Goal: Task Accomplishment & Management: Complete application form

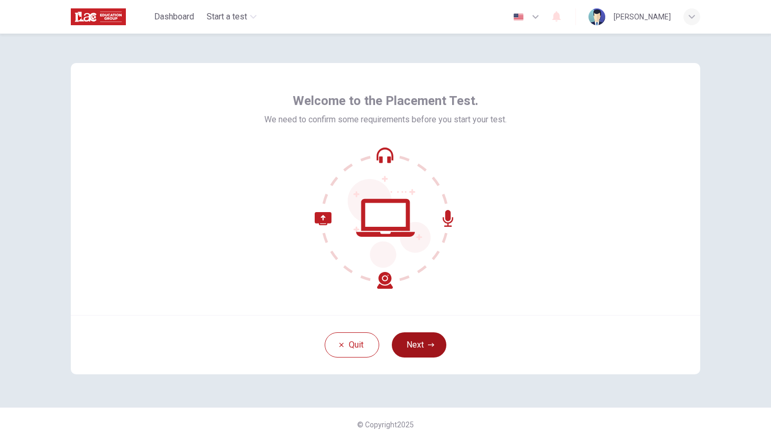
click at [423, 349] on button "Next" at bounding box center [419, 344] width 55 height 25
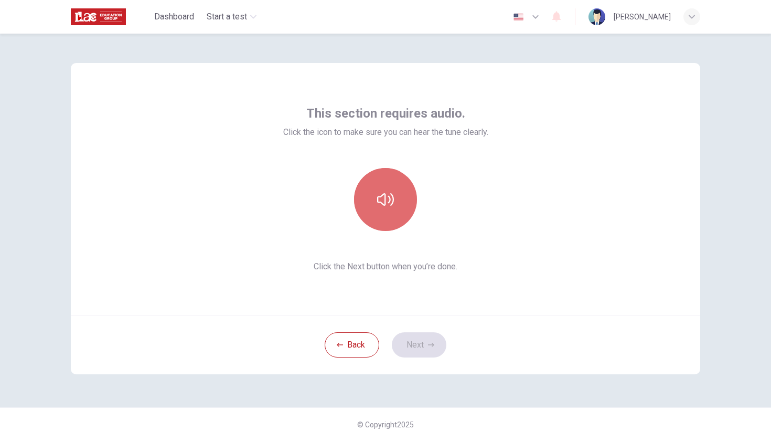
click at [386, 213] on button "button" at bounding box center [385, 199] width 63 height 63
click at [384, 204] on icon "button" at bounding box center [385, 199] width 17 height 13
click at [388, 204] on icon "button" at bounding box center [385, 199] width 17 height 17
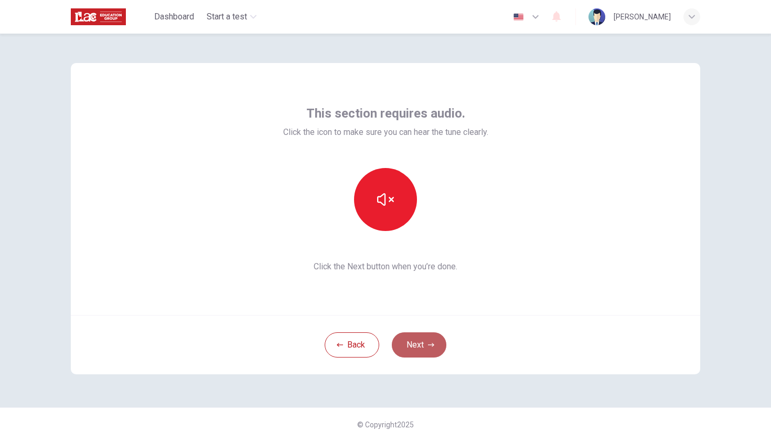
click at [422, 344] on button "Next" at bounding box center [419, 344] width 55 height 25
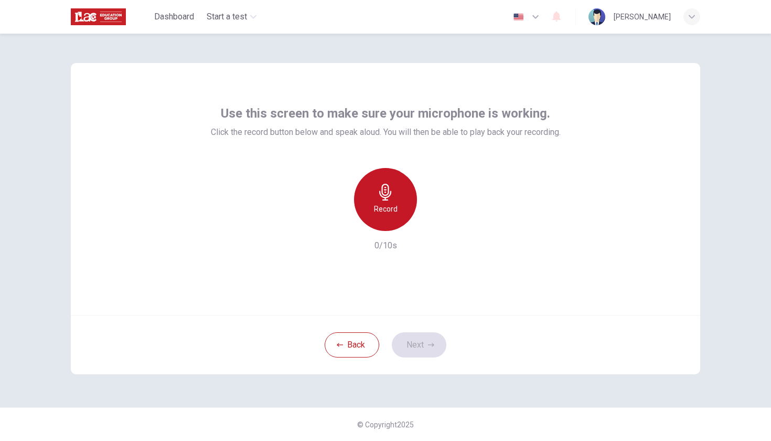
click at [376, 189] on div "Record" at bounding box center [385, 199] width 63 height 63
click at [385, 191] on icon "button" at bounding box center [385, 192] width 17 height 17
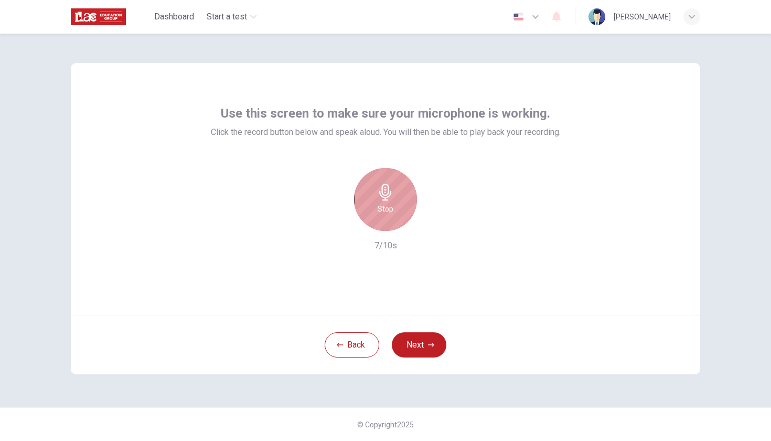
click at [385, 208] on h6 "Stop" at bounding box center [386, 209] width 16 height 13
click at [433, 224] on icon "button" at bounding box center [434, 222] width 5 height 6
click at [434, 227] on icon "button" at bounding box center [434, 222] width 10 height 10
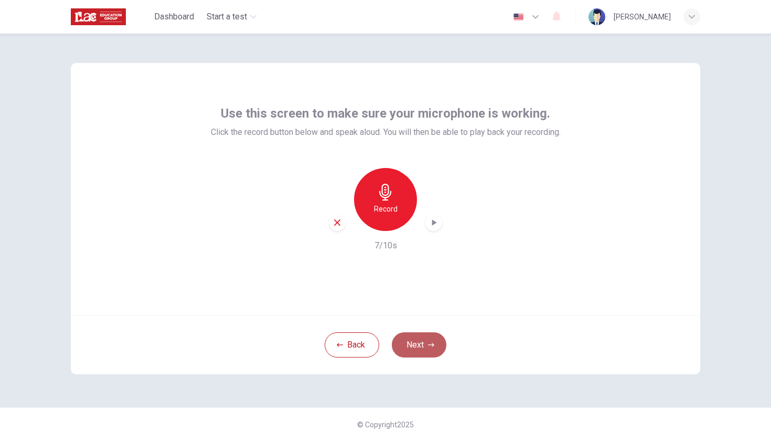
click at [411, 346] on button "Next" at bounding box center [419, 344] width 55 height 25
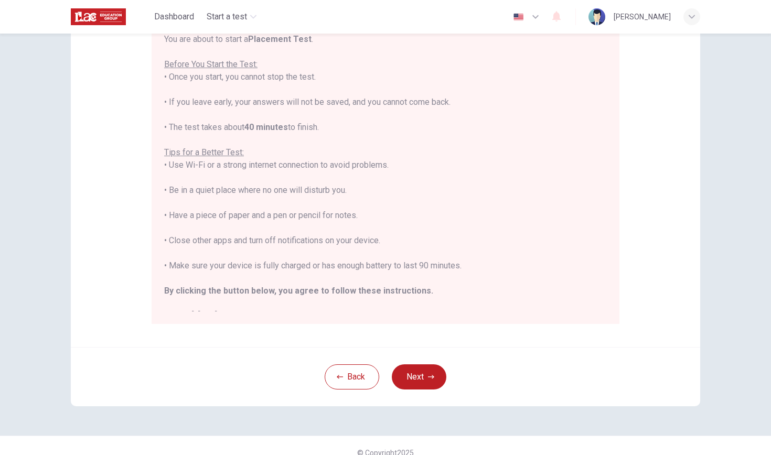
scroll to position [116, 0]
click at [427, 374] on button "Next" at bounding box center [419, 375] width 55 height 25
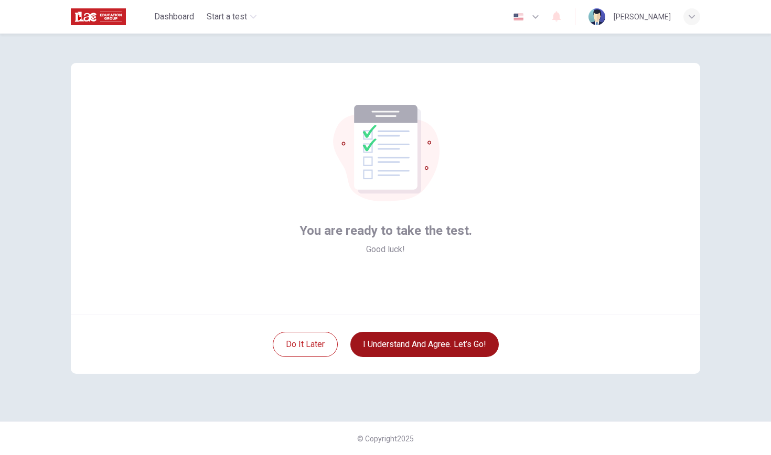
scroll to position [0, 0]
click at [419, 345] on button "I understand and agree. Let’s go!" at bounding box center [425, 344] width 148 height 25
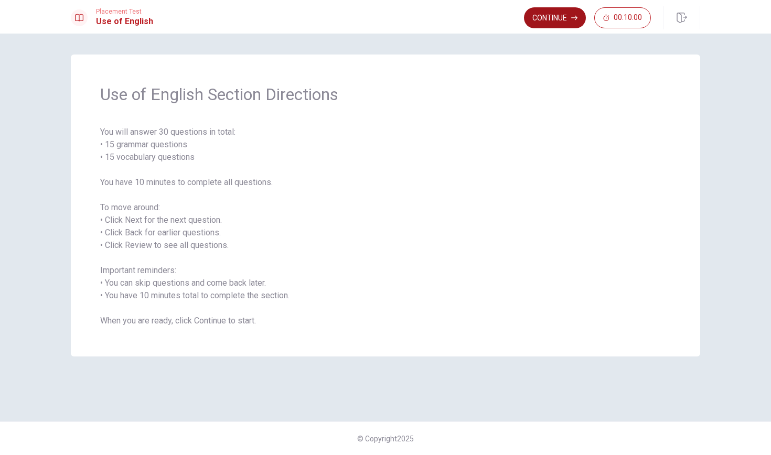
click at [564, 17] on button "Continue" at bounding box center [555, 17] width 62 height 21
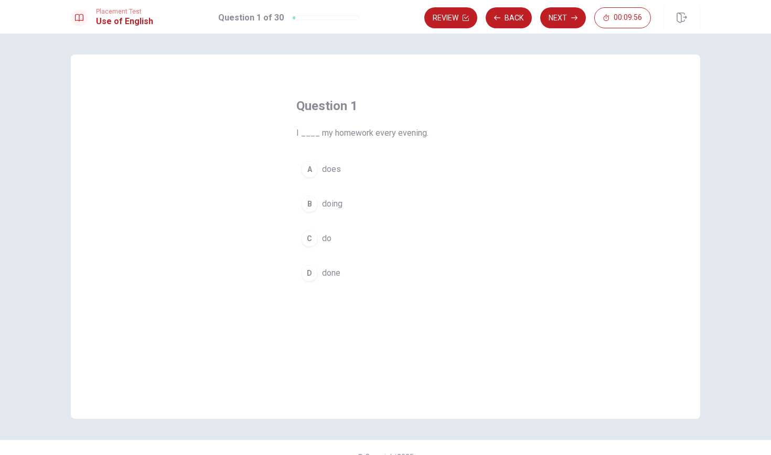
click at [313, 238] on div "C" at bounding box center [309, 238] width 17 height 17
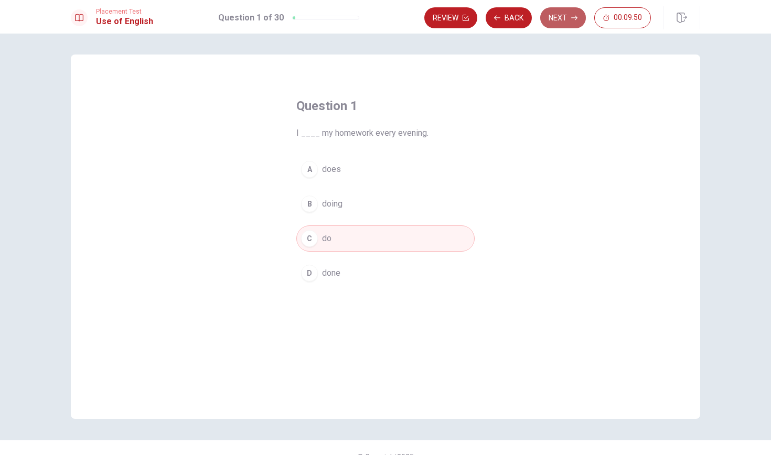
click at [565, 15] on button "Next" at bounding box center [563, 17] width 46 height 21
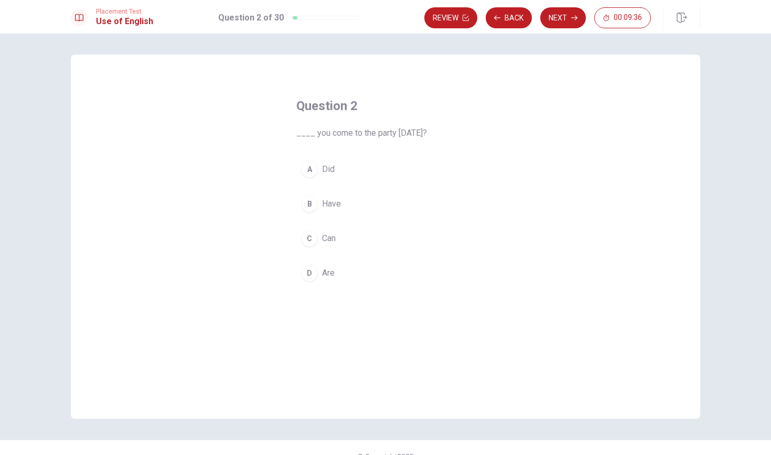
click at [312, 239] on div "C" at bounding box center [309, 238] width 17 height 17
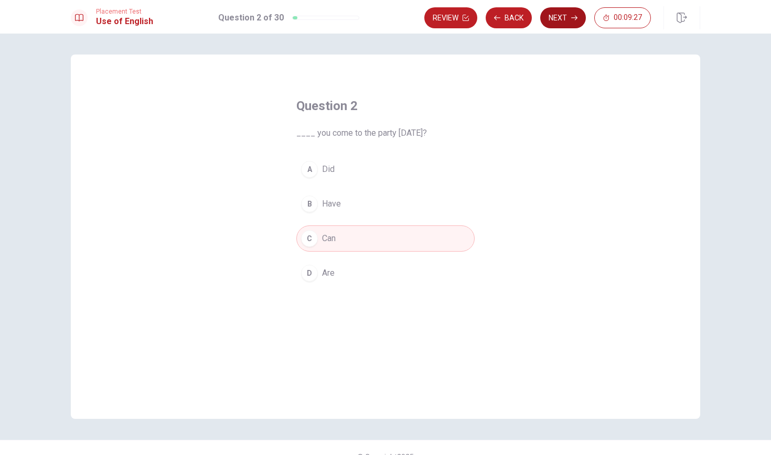
click at [566, 18] on button "Next" at bounding box center [563, 17] width 46 height 21
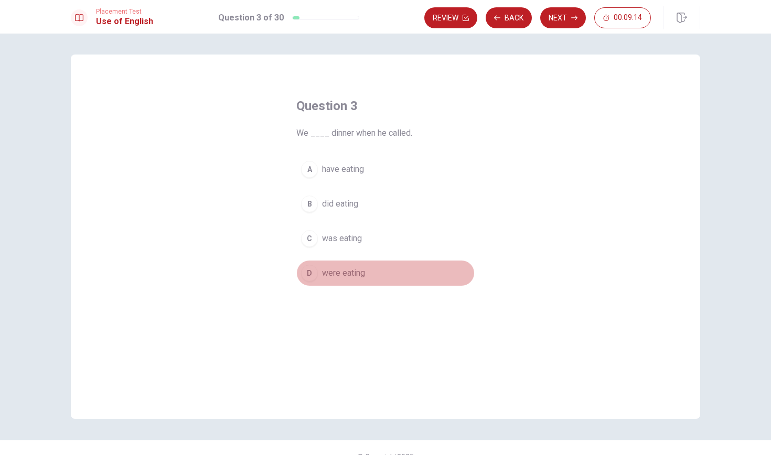
click at [314, 276] on div "D" at bounding box center [309, 273] width 17 height 17
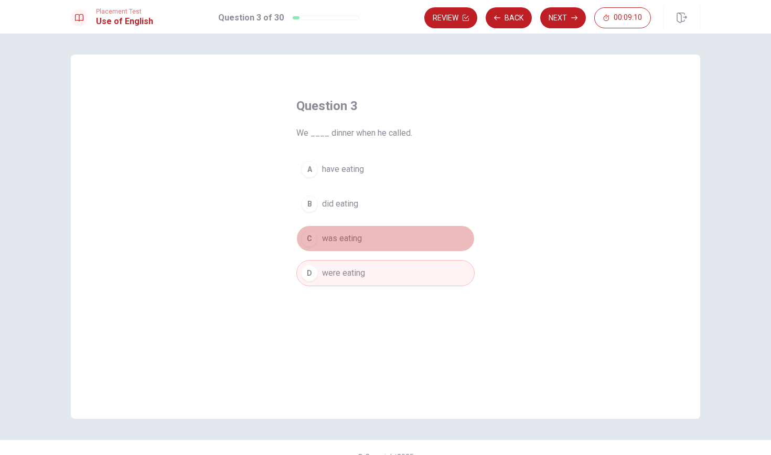
click at [313, 237] on div "C" at bounding box center [309, 238] width 17 height 17
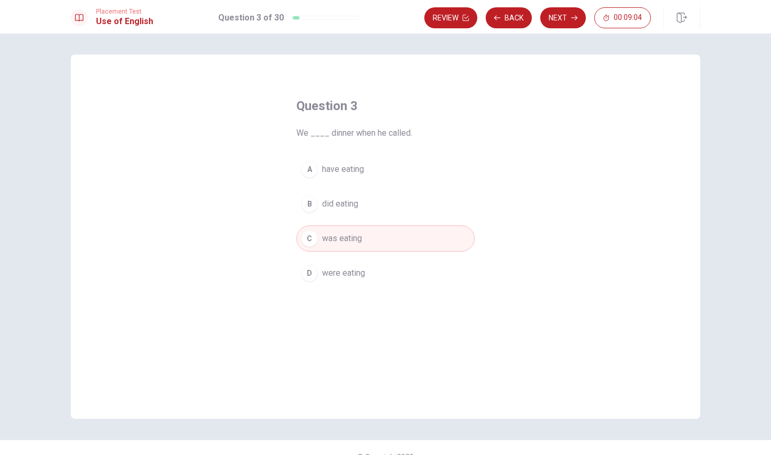
click at [305, 275] on div "D" at bounding box center [309, 273] width 17 height 17
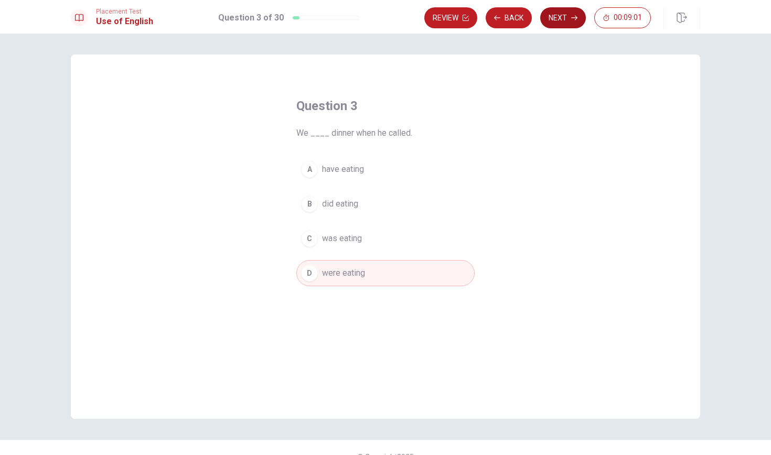
click at [574, 18] on icon "button" at bounding box center [574, 18] width 6 height 6
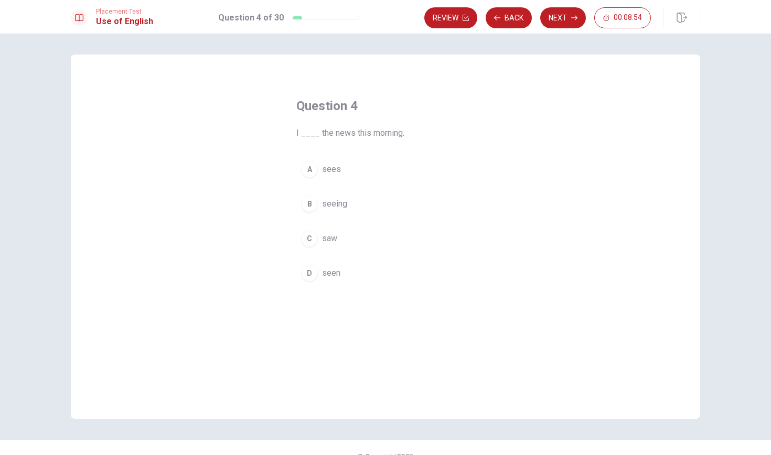
click at [312, 242] on div "C" at bounding box center [309, 238] width 17 height 17
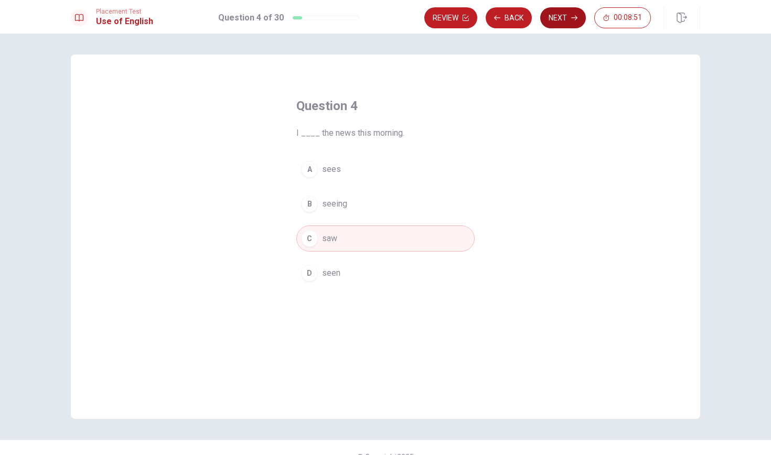
click at [563, 19] on button "Next" at bounding box center [563, 17] width 46 height 21
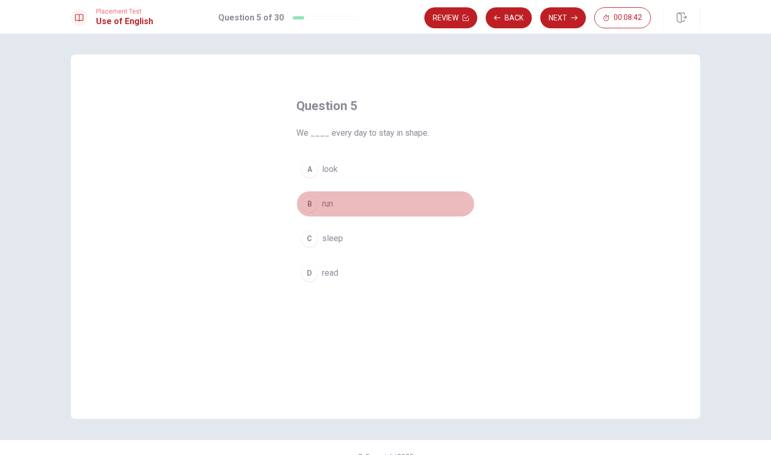
click at [314, 205] on div "B" at bounding box center [309, 204] width 17 height 17
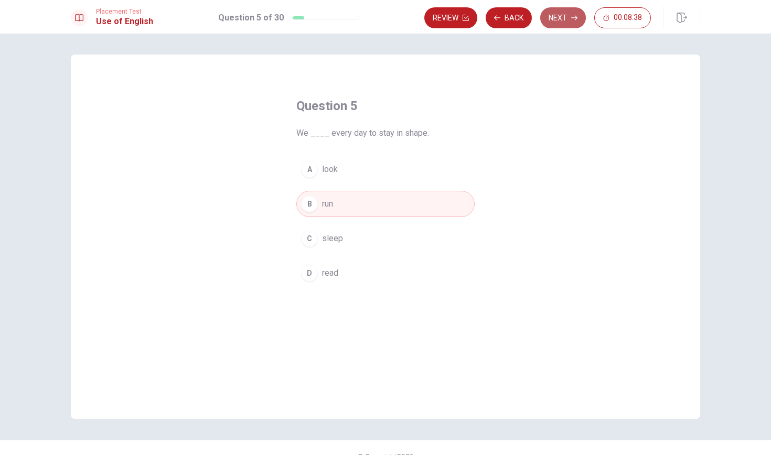
click at [568, 17] on button "Next" at bounding box center [563, 17] width 46 height 21
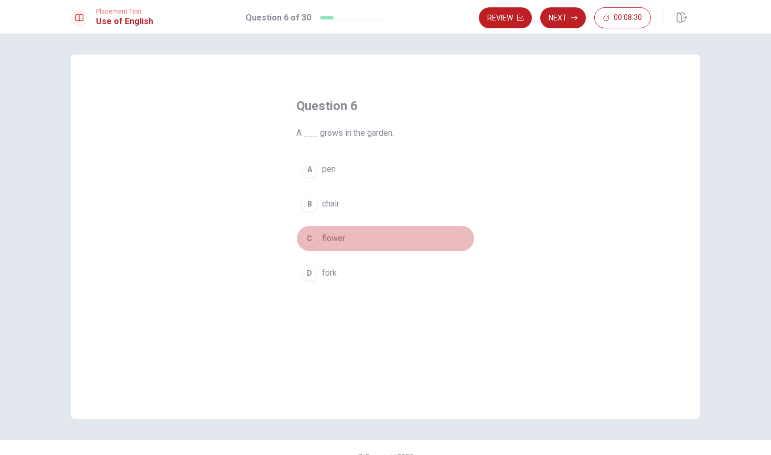
click at [318, 236] on button "C flower" at bounding box center [385, 239] width 178 height 26
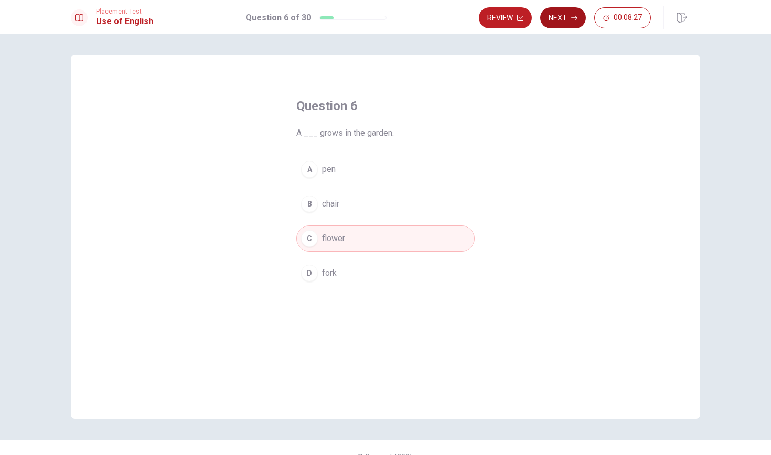
click at [563, 21] on button "Next" at bounding box center [563, 17] width 46 height 21
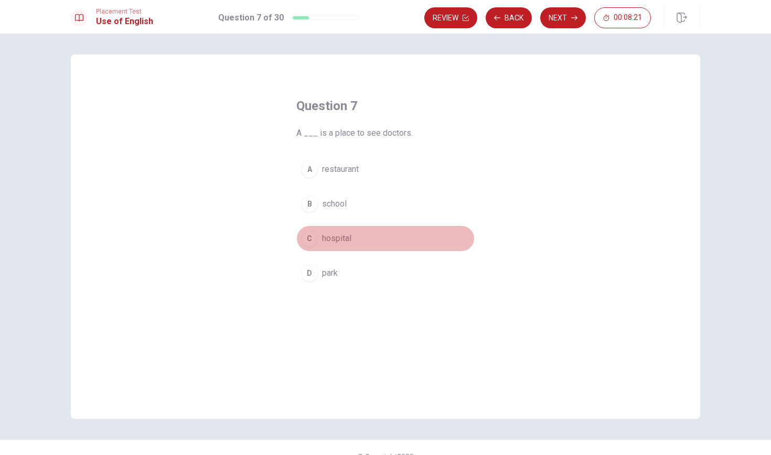
click at [319, 244] on button "C hospital" at bounding box center [385, 239] width 178 height 26
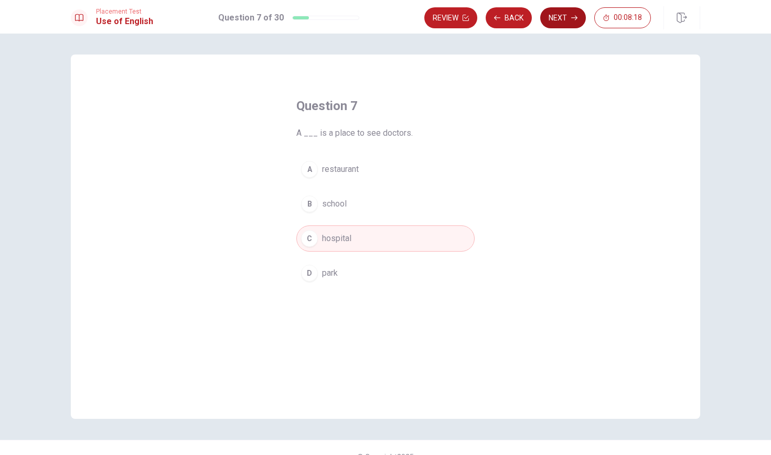
click at [572, 16] on icon "button" at bounding box center [574, 18] width 6 height 6
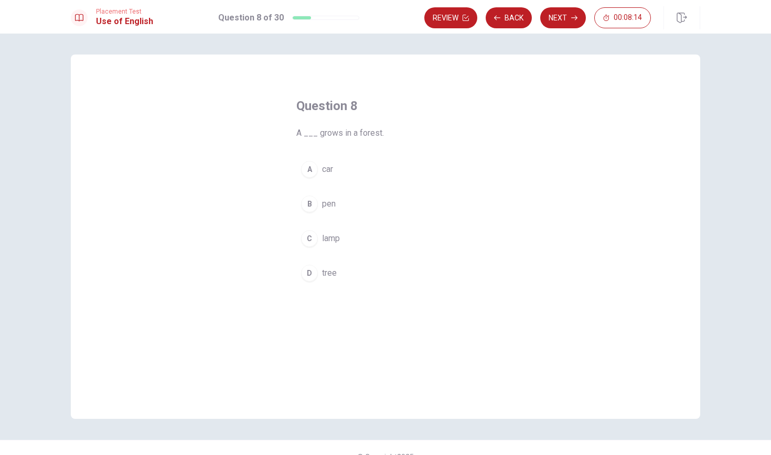
click at [317, 276] on div "D" at bounding box center [309, 273] width 17 height 17
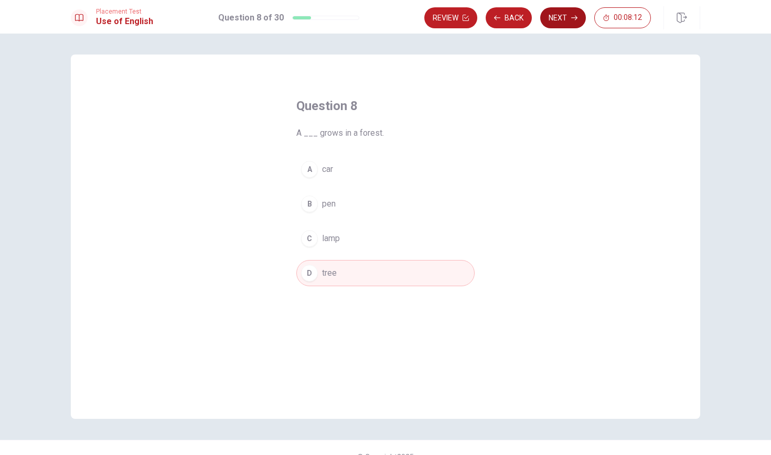
click at [567, 22] on button "Next" at bounding box center [563, 17] width 46 height 21
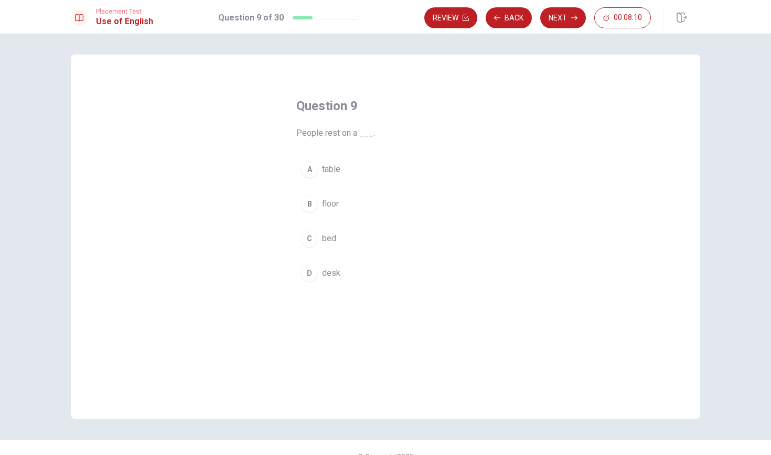
click at [323, 245] on span "bed" at bounding box center [329, 238] width 14 height 13
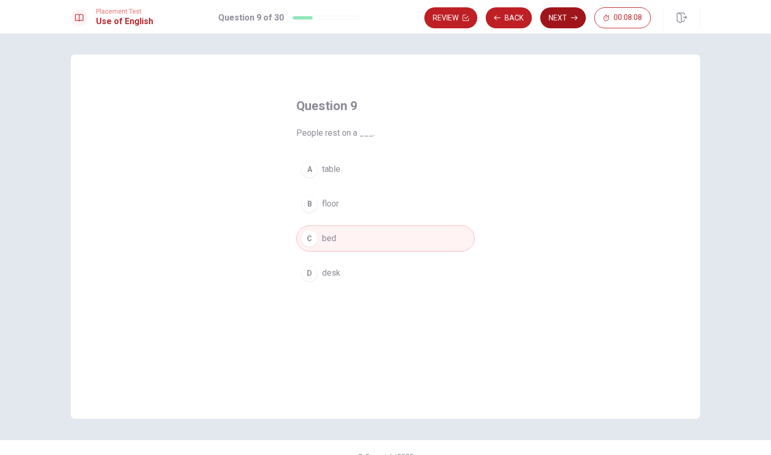
click at [570, 20] on button "Next" at bounding box center [563, 17] width 46 height 21
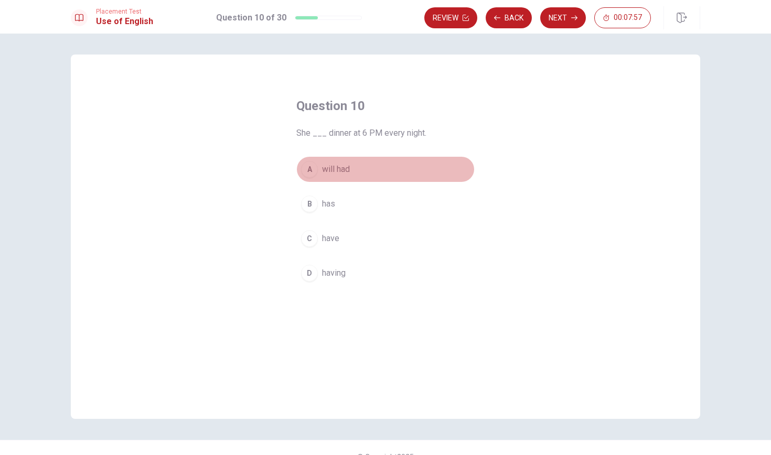
click at [326, 171] on span "will had" at bounding box center [336, 169] width 28 height 13
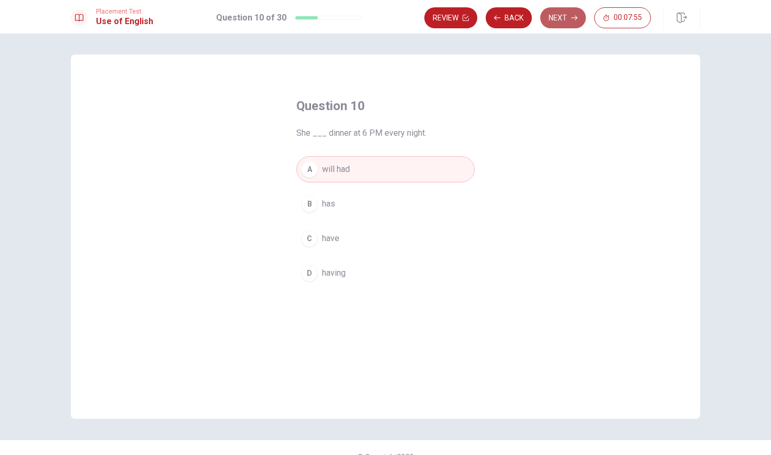
click at [563, 16] on button "Next" at bounding box center [563, 17] width 46 height 21
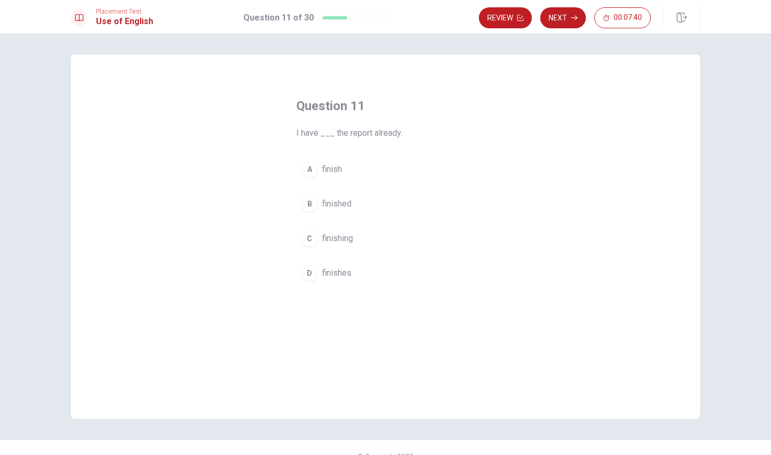
click at [336, 207] on span "finished" at bounding box center [336, 204] width 29 height 13
click at [571, 13] on button "Next" at bounding box center [563, 17] width 46 height 21
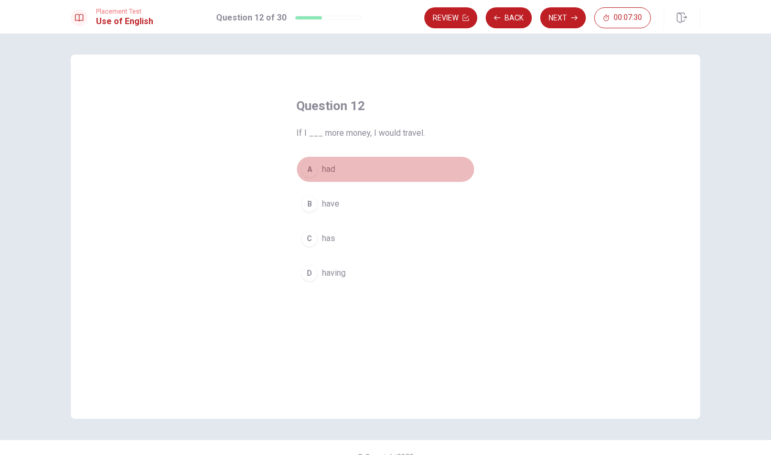
click at [327, 175] on span "had" at bounding box center [328, 169] width 13 height 13
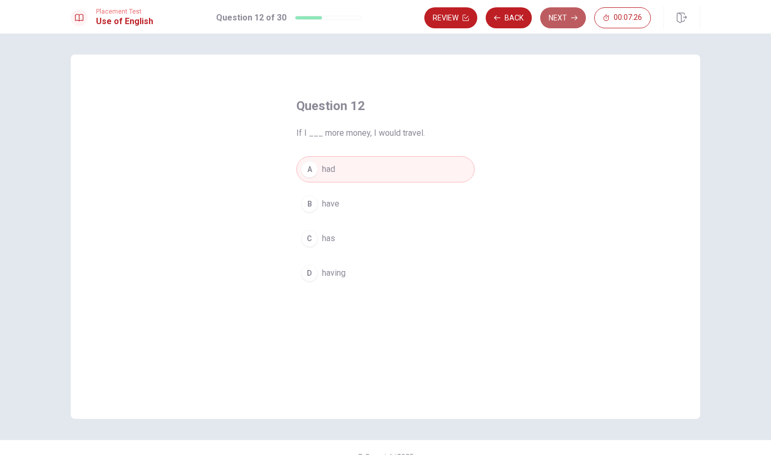
click at [569, 20] on button "Next" at bounding box center [563, 17] width 46 height 21
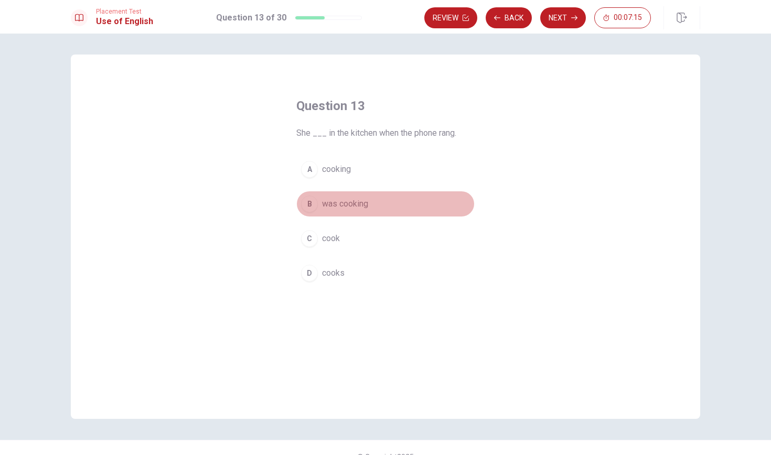
click at [354, 205] on span "was cooking" at bounding box center [345, 204] width 46 height 13
click at [566, 21] on button "Next" at bounding box center [563, 17] width 46 height 21
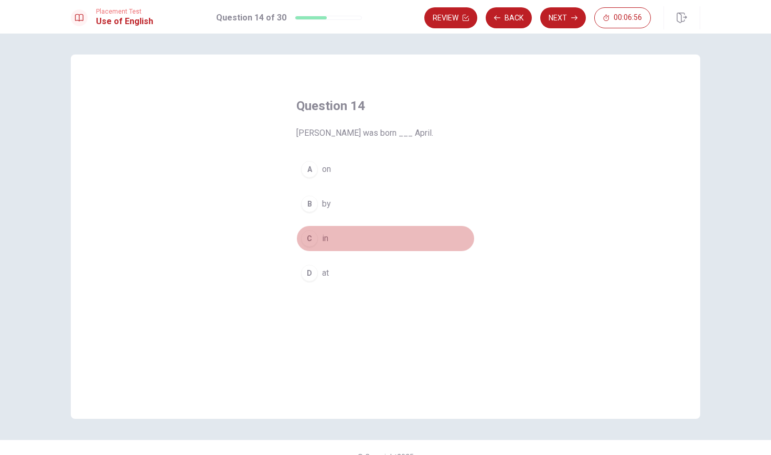
click at [315, 242] on div "C" at bounding box center [309, 238] width 17 height 17
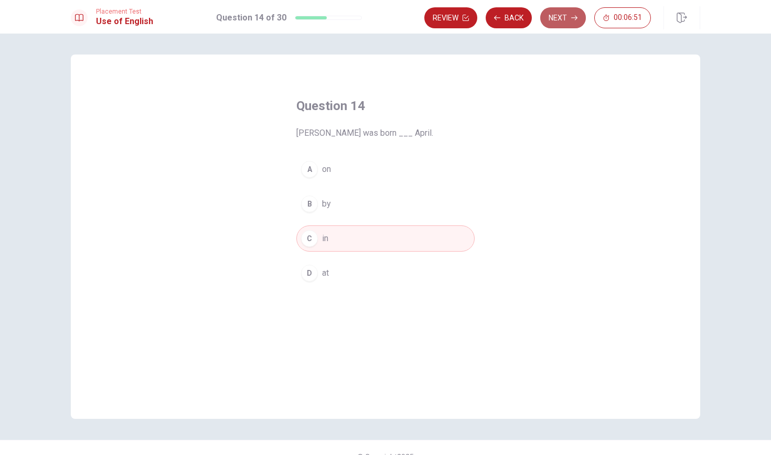
click at [571, 18] on icon "button" at bounding box center [574, 18] width 6 height 6
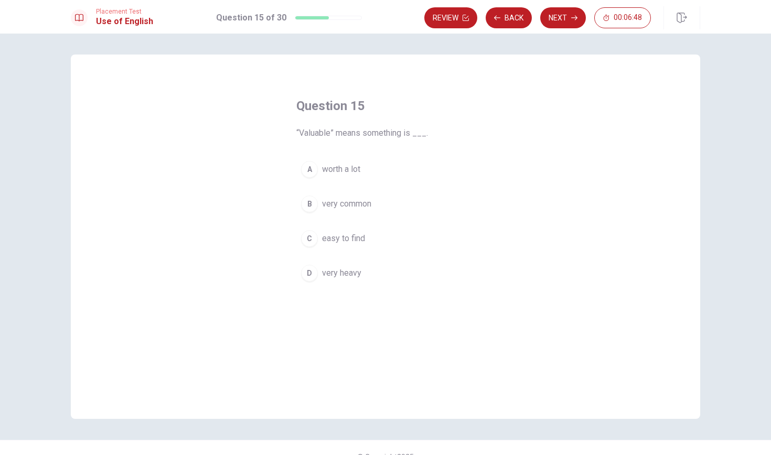
click at [351, 169] on span "worth a lot" at bounding box center [341, 169] width 38 height 13
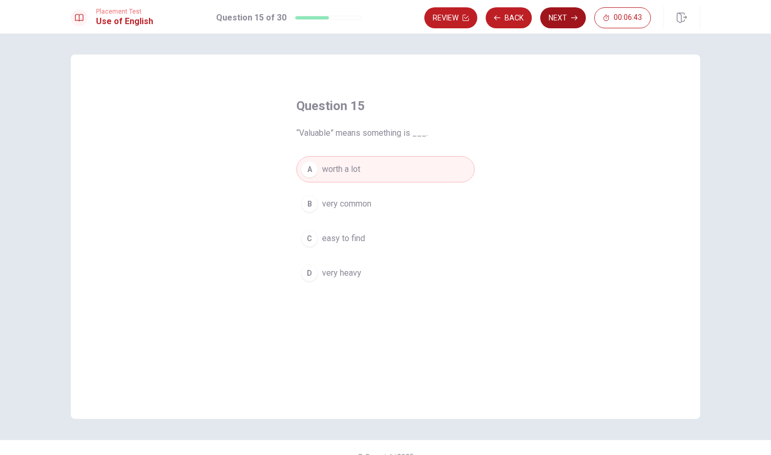
click at [571, 20] on icon "button" at bounding box center [574, 18] width 6 height 6
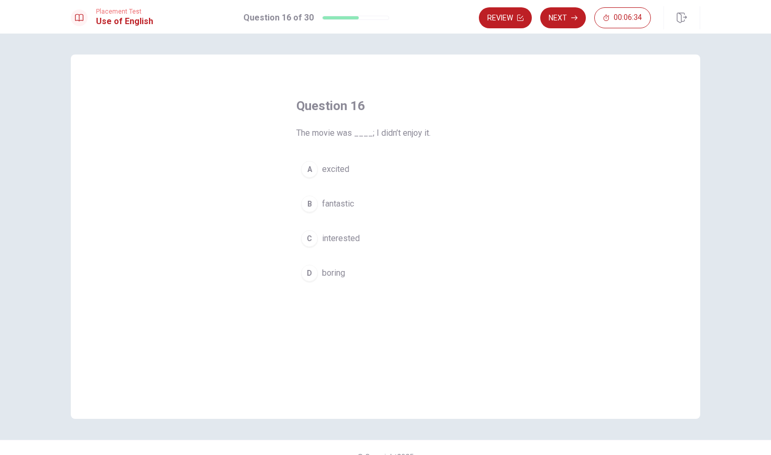
click at [341, 271] on span "boring" at bounding box center [333, 273] width 23 height 13
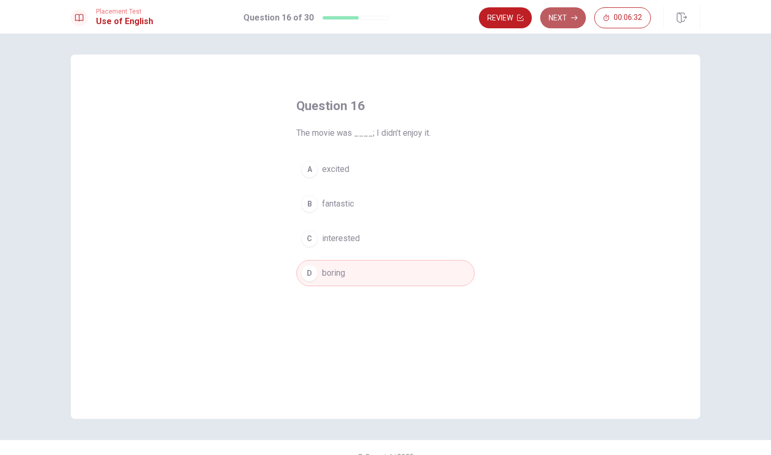
click at [566, 24] on button "Next" at bounding box center [563, 17] width 46 height 21
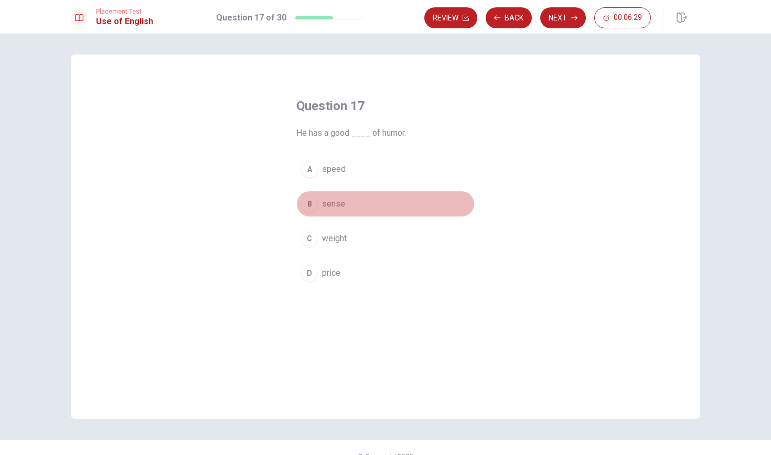
click at [337, 206] on span "sense" at bounding box center [333, 204] width 23 height 13
click at [565, 19] on button "Next" at bounding box center [563, 17] width 46 height 21
click at [335, 208] on span "generous" at bounding box center [339, 204] width 35 height 13
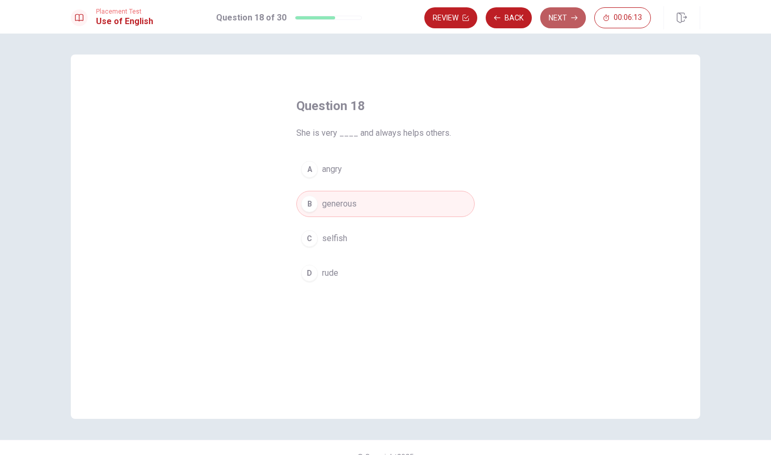
click at [570, 18] on button "Next" at bounding box center [563, 17] width 46 height 21
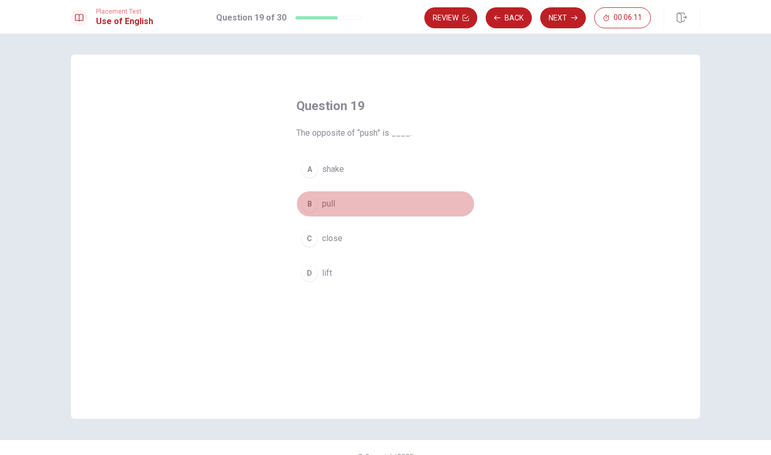
click at [328, 209] on span "pull" at bounding box center [328, 204] width 13 height 13
click at [564, 22] on button "Next" at bounding box center [563, 17] width 46 height 21
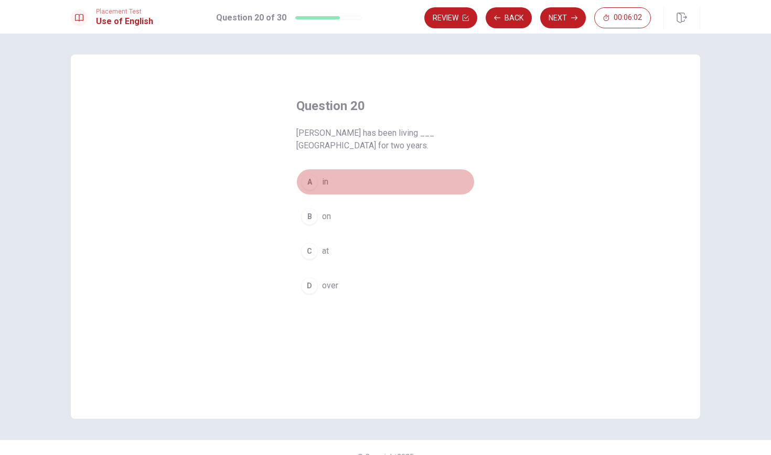
click at [323, 184] on span "in" at bounding box center [325, 182] width 6 height 13
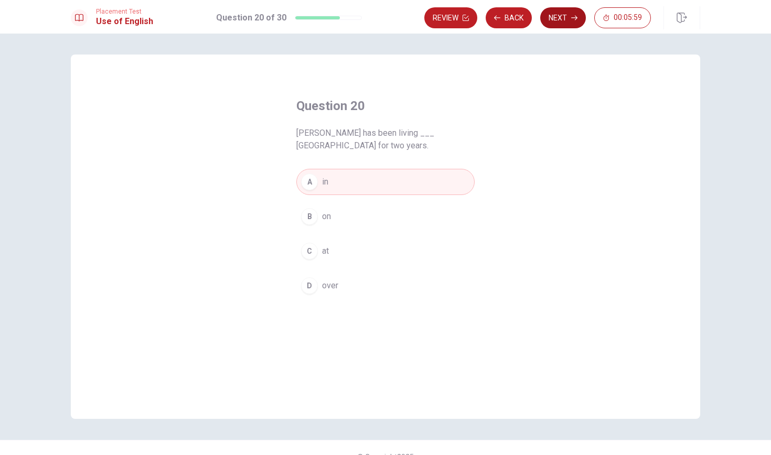
click at [569, 13] on button "Next" at bounding box center [563, 17] width 46 height 21
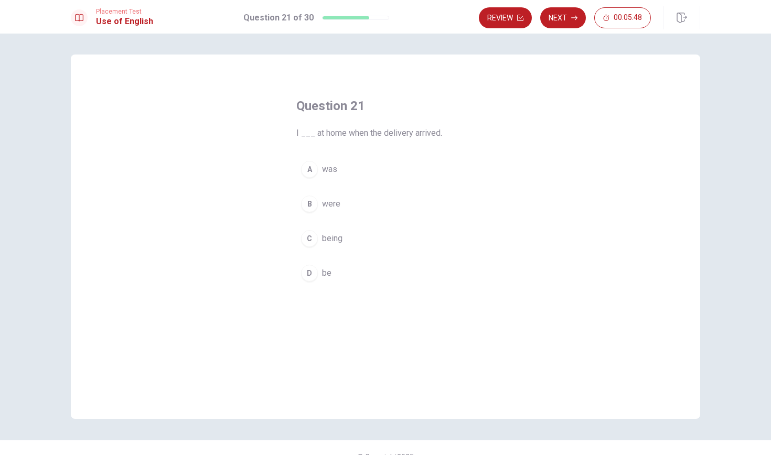
click at [311, 167] on div "A" at bounding box center [309, 169] width 17 height 17
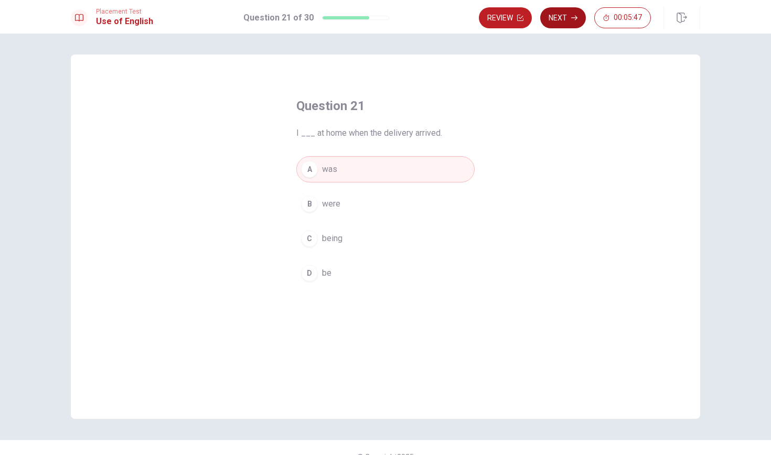
click at [565, 20] on button "Next" at bounding box center [563, 17] width 46 height 21
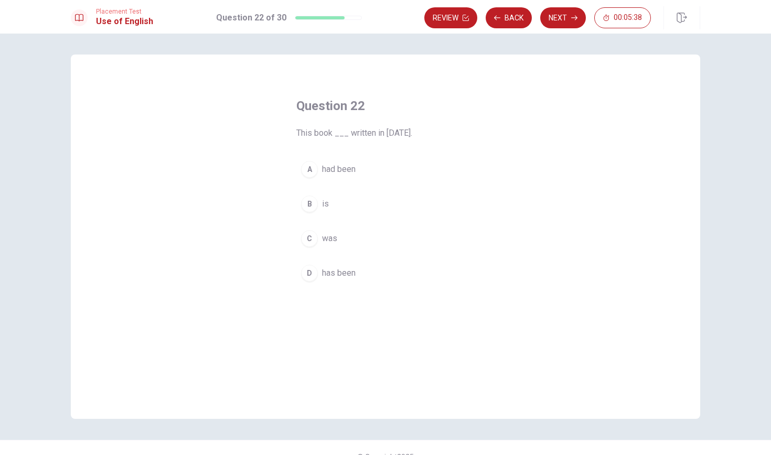
click at [312, 274] on div "D" at bounding box center [309, 273] width 17 height 17
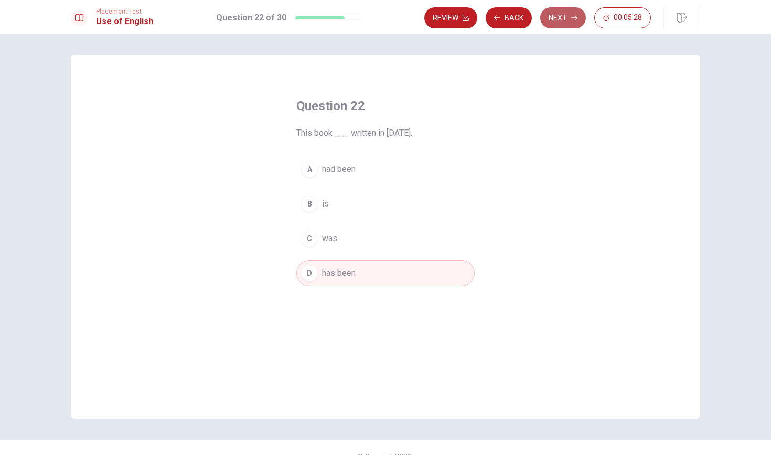
click at [563, 15] on button "Next" at bounding box center [563, 17] width 46 height 21
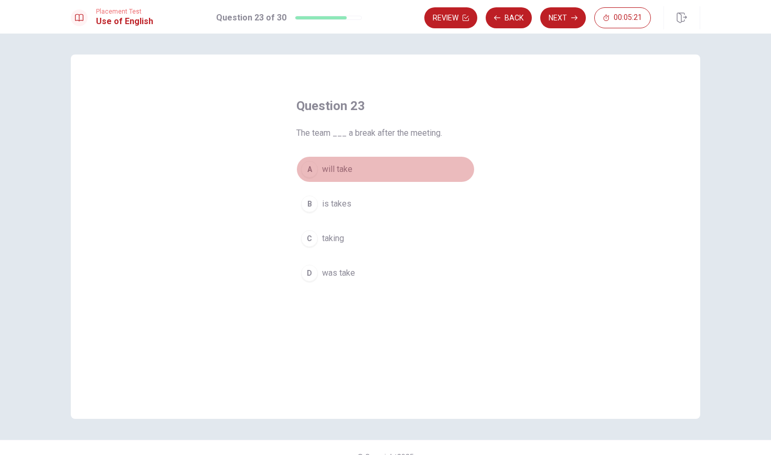
click at [342, 176] on button "A will take" at bounding box center [385, 169] width 178 height 26
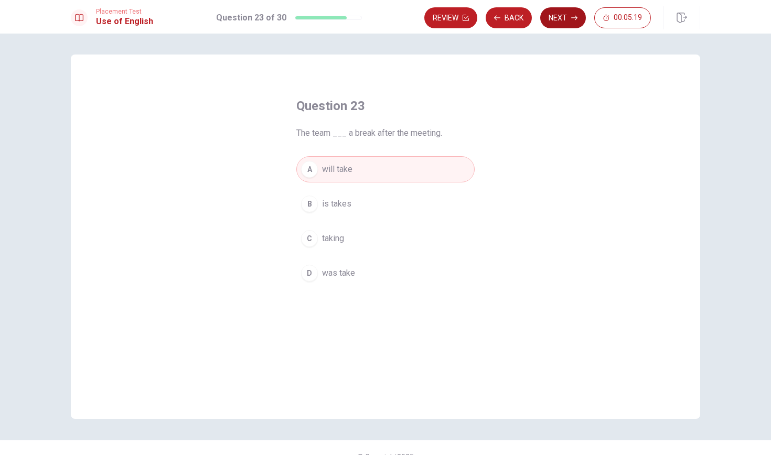
click at [565, 20] on button "Next" at bounding box center [563, 17] width 46 height 21
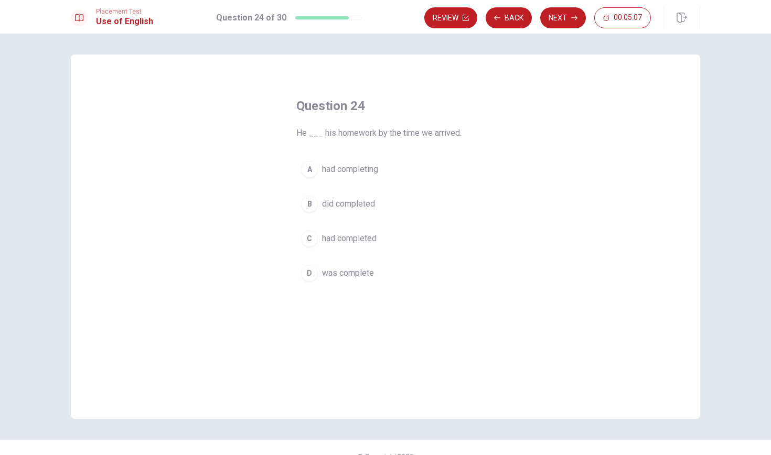
click at [316, 241] on div "C" at bounding box center [309, 238] width 17 height 17
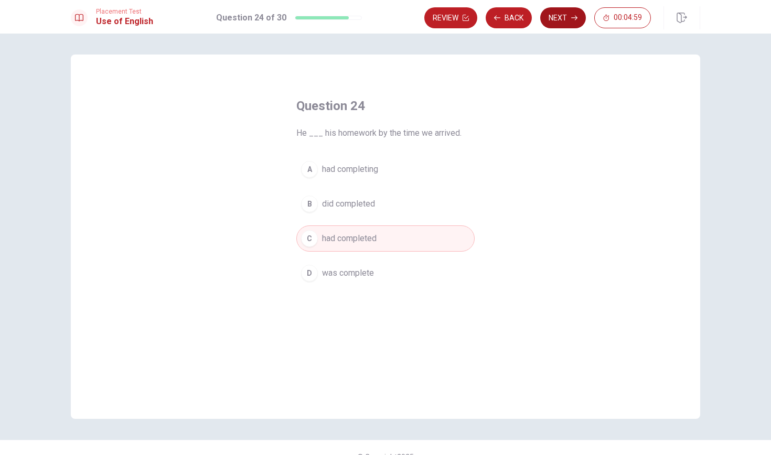
click at [560, 20] on button "Next" at bounding box center [563, 17] width 46 height 21
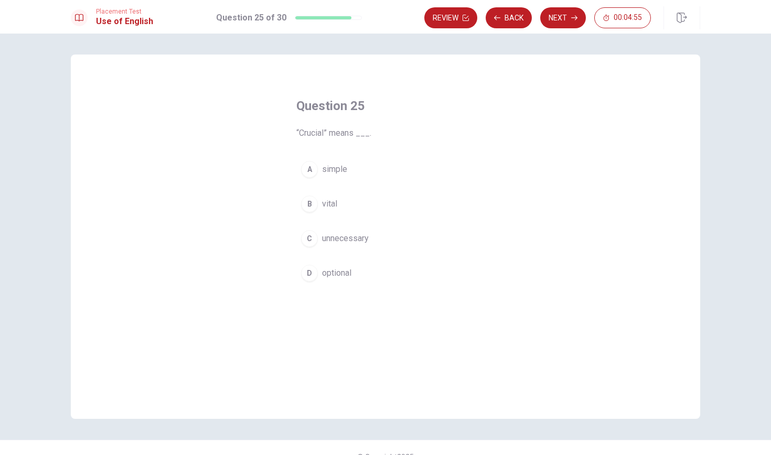
click at [335, 209] on span "vital" at bounding box center [329, 204] width 15 height 13
click at [568, 18] on button "Next" at bounding box center [563, 17] width 46 height 21
click at [341, 212] on button "B scarce" at bounding box center [385, 204] width 178 height 26
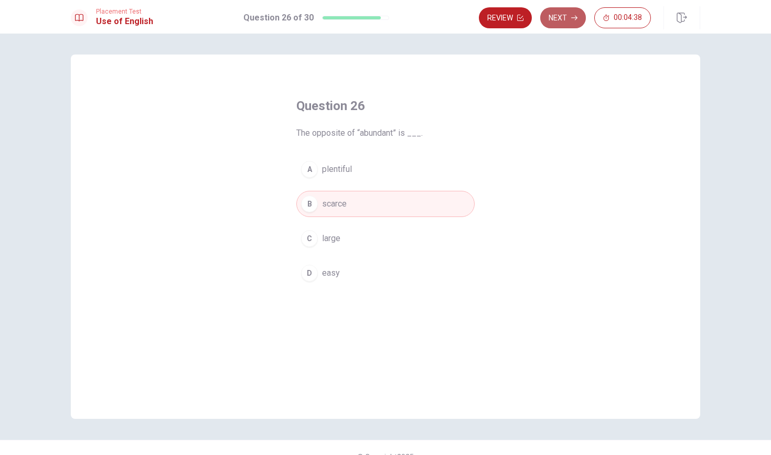
click at [565, 15] on button "Next" at bounding box center [563, 17] width 46 height 21
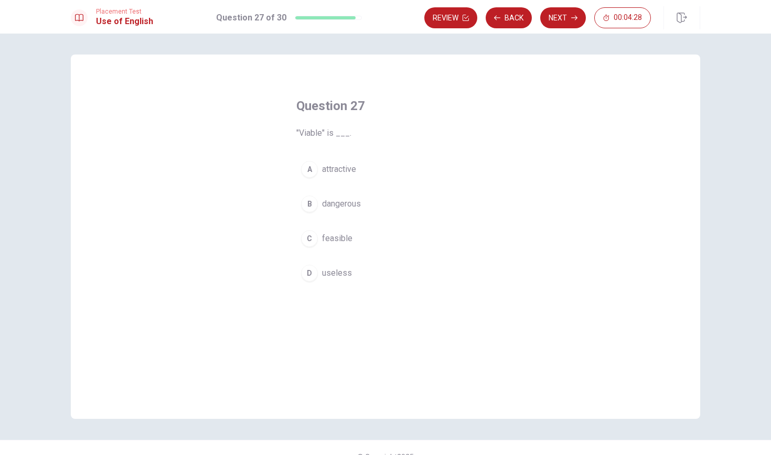
click at [347, 240] on span "feasible" at bounding box center [337, 238] width 30 height 13
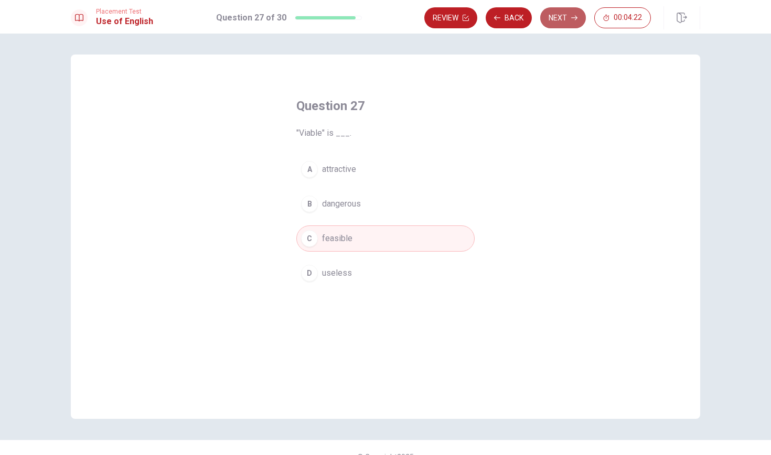
click at [563, 18] on button "Next" at bounding box center [563, 17] width 46 height 21
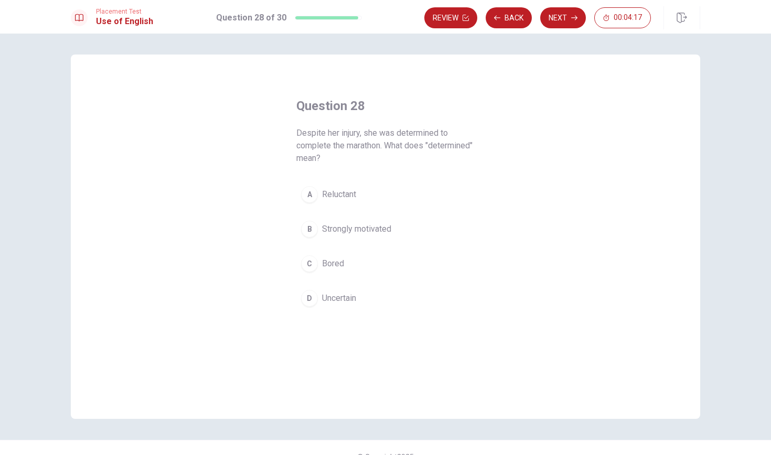
click at [380, 228] on span "Strongly motivated" at bounding box center [356, 229] width 69 height 13
click at [562, 21] on button "Next" at bounding box center [563, 17] width 46 height 21
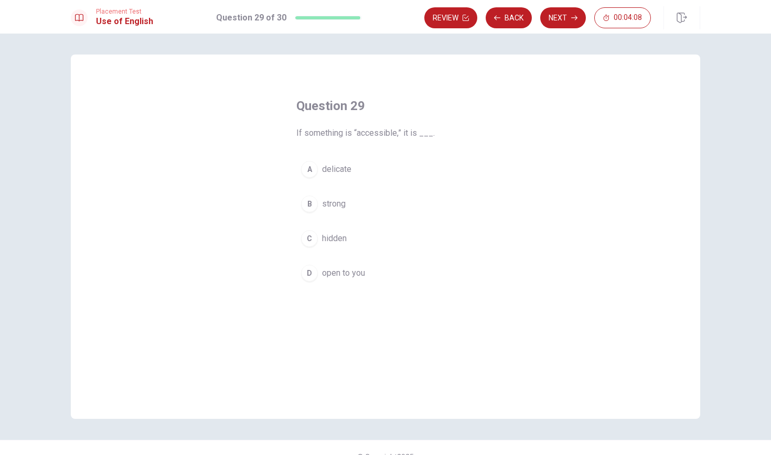
click at [349, 271] on span "open to you" at bounding box center [343, 273] width 43 height 13
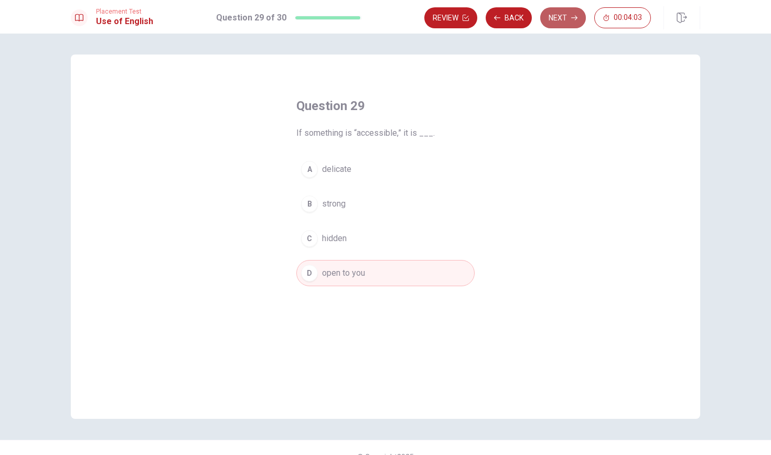
click at [565, 22] on button "Next" at bounding box center [563, 17] width 46 height 21
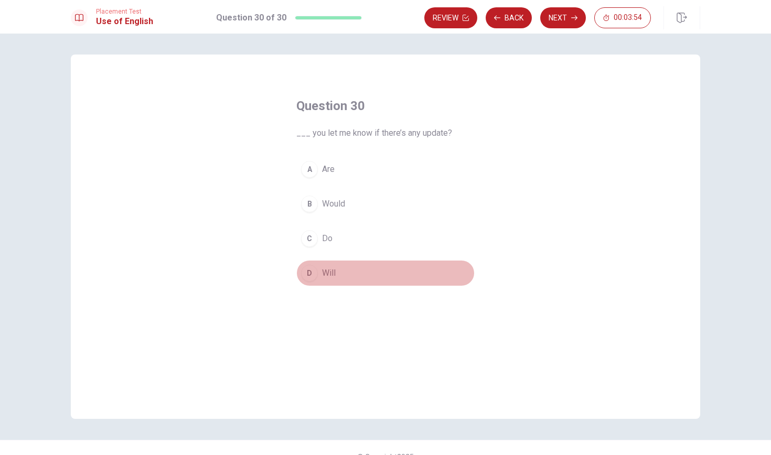
click at [327, 273] on span "Will" at bounding box center [329, 273] width 14 height 13
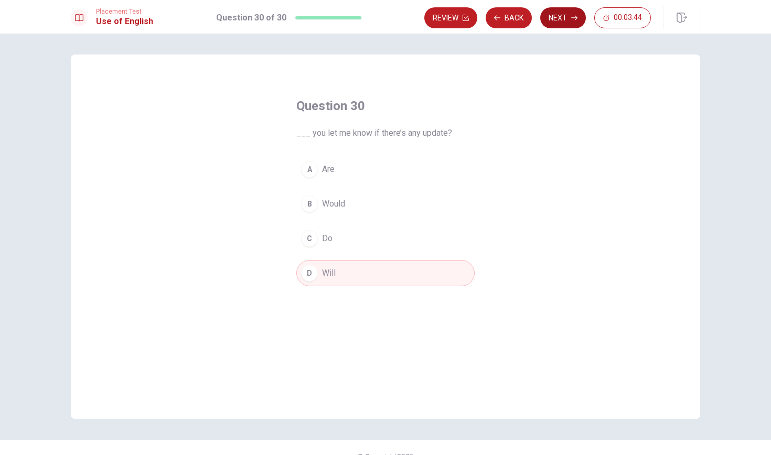
click at [563, 16] on button "Next" at bounding box center [563, 17] width 46 height 21
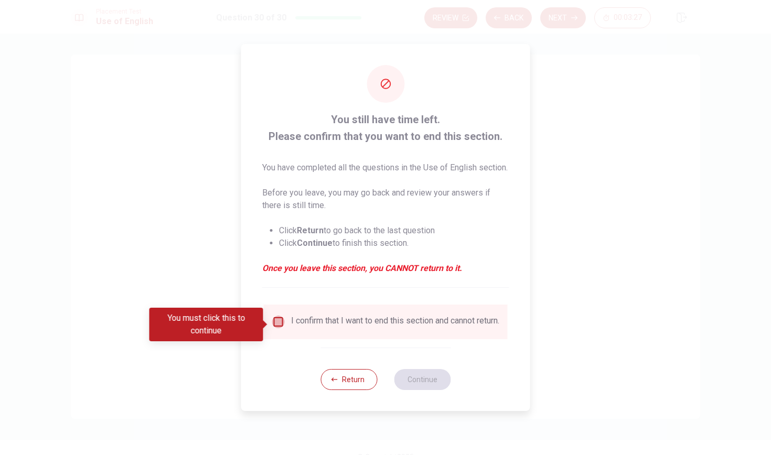
click at [278, 327] on input "You must click this to continue" at bounding box center [278, 322] width 13 height 13
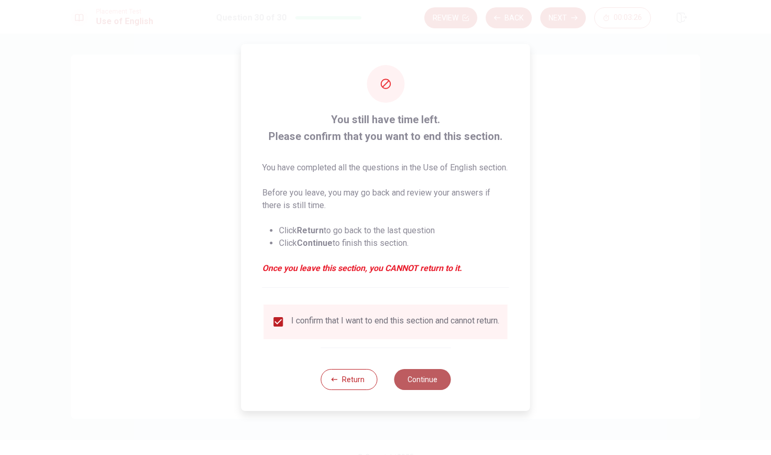
click at [426, 385] on button "Continue" at bounding box center [422, 379] width 57 height 21
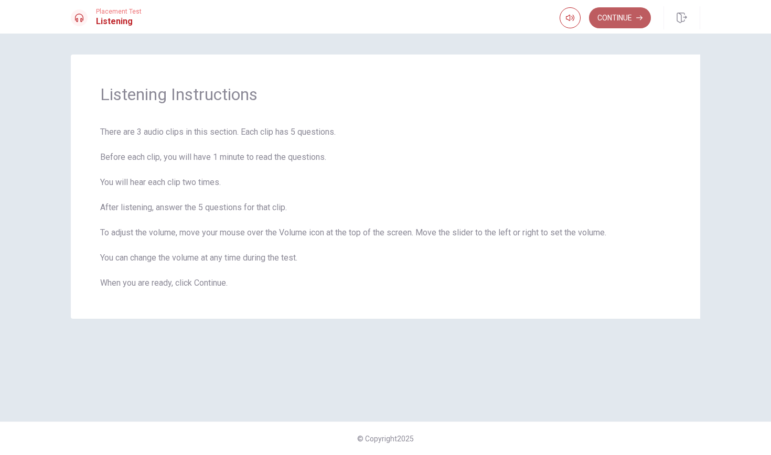
click at [629, 22] on button "Continue" at bounding box center [620, 17] width 62 height 21
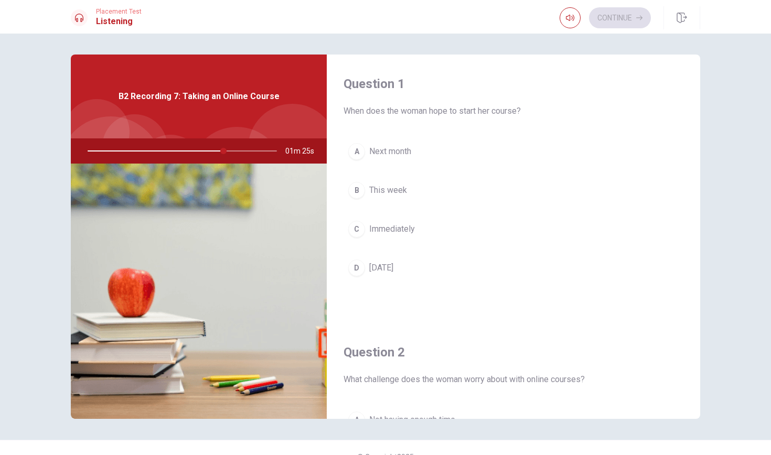
click at [358, 156] on div "A" at bounding box center [356, 151] width 17 height 17
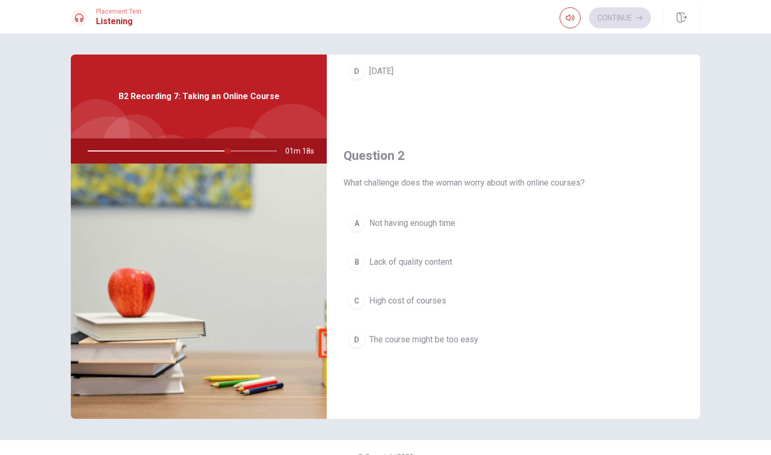
scroll to position [198, 0]
click at [387, 224] on span "Not having enough time" at bounding box center [412, 222] width 86 height 13
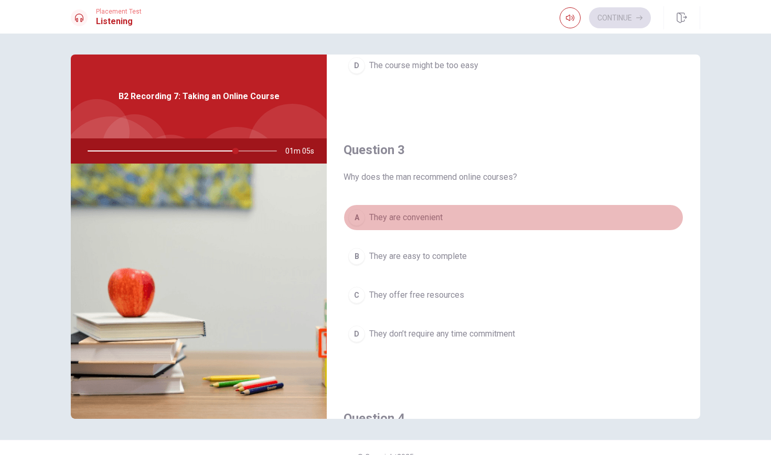
click at [427, 225] on button "A They are convenient" at bounding box center [514, 218] width 340 height 26
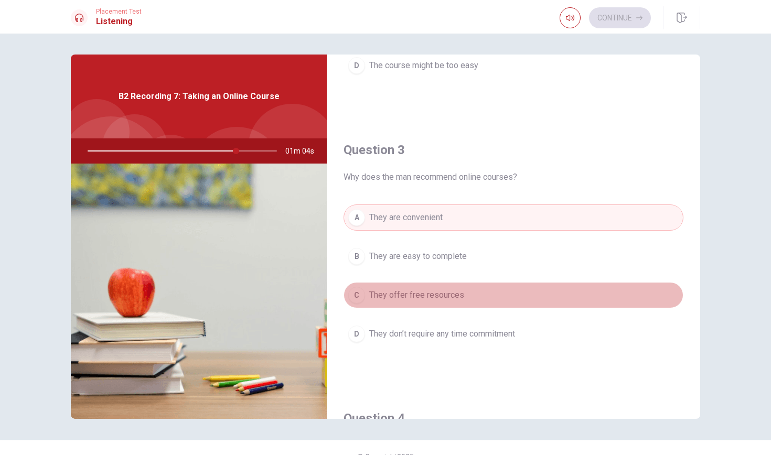
click at [428, 302] on button "C They offer free resources" at bounding box center [514, 295] width 340 height 26
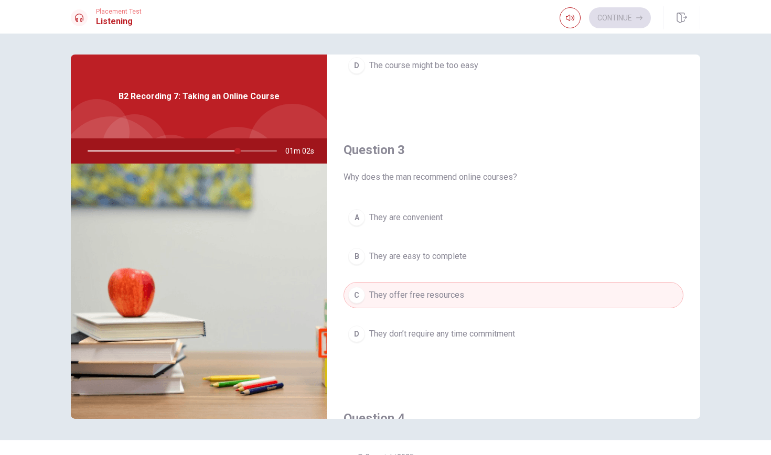
click at [431, 219] on span "They are convenient" at bounding box center [405, 217] width 73 height 13
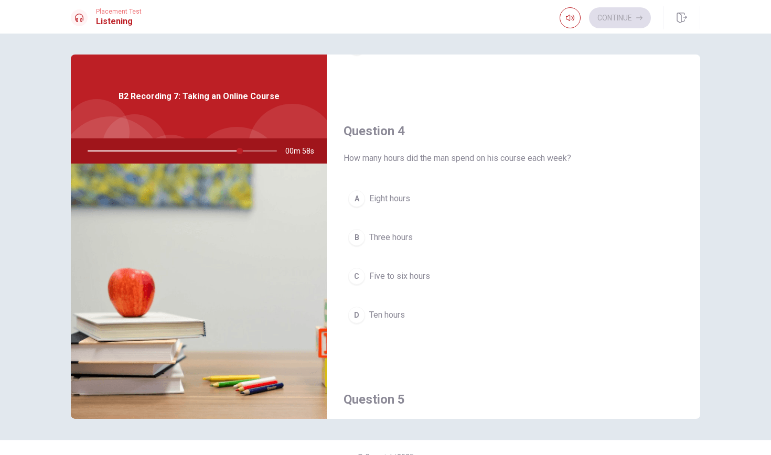
scroll to position [767, 0]
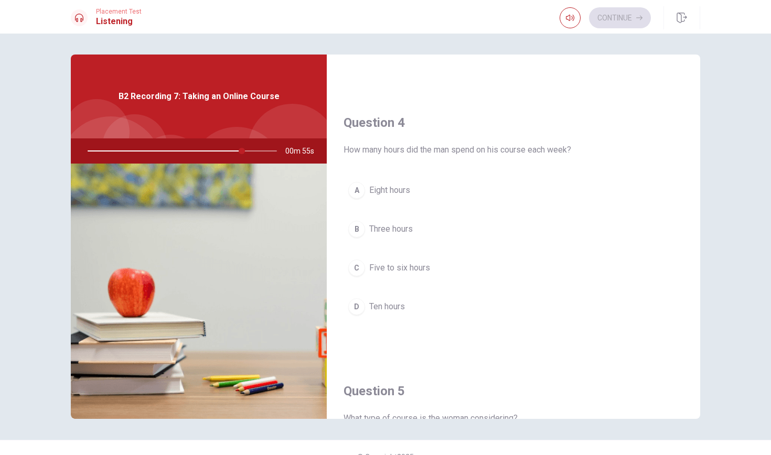
click at [402, 275] on button "C Five to six hours" at bounding box center [514, 268] width 340 height 26
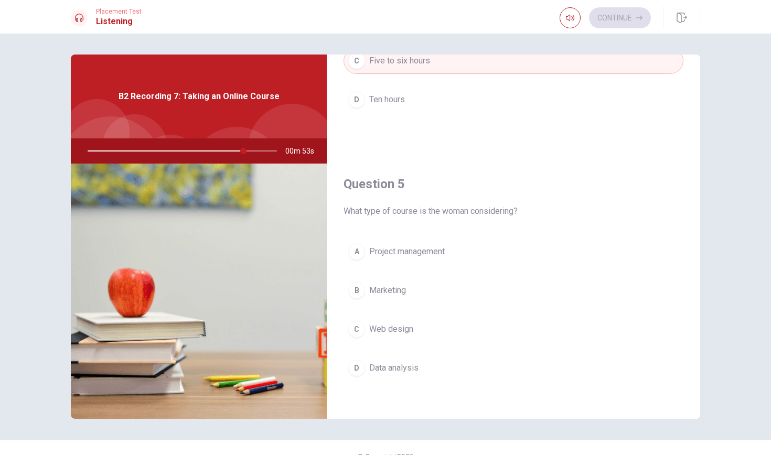
scroll to position [979, 0]
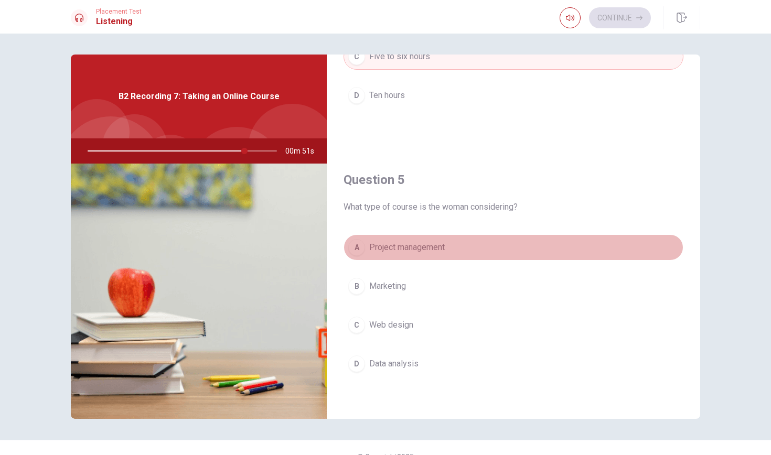
click at [397, 247] on span "Project management" at bounding box center [407, 247] width 76 height 13
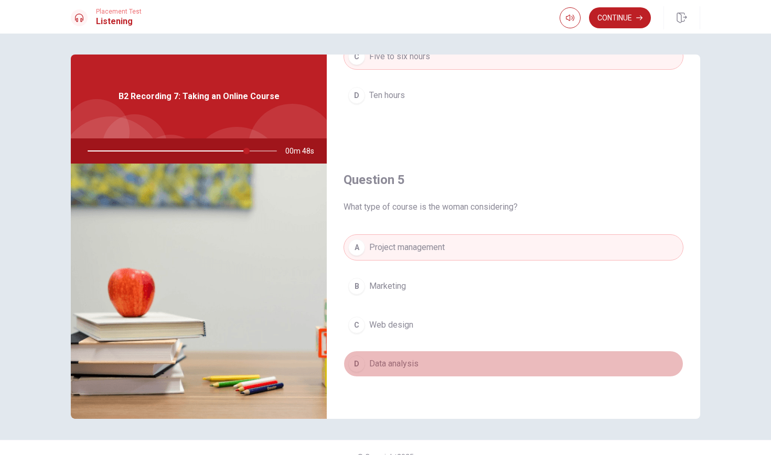
click at [402, 358] on span "Data analysis" at bounding box center [393, 364] width 49 height 13
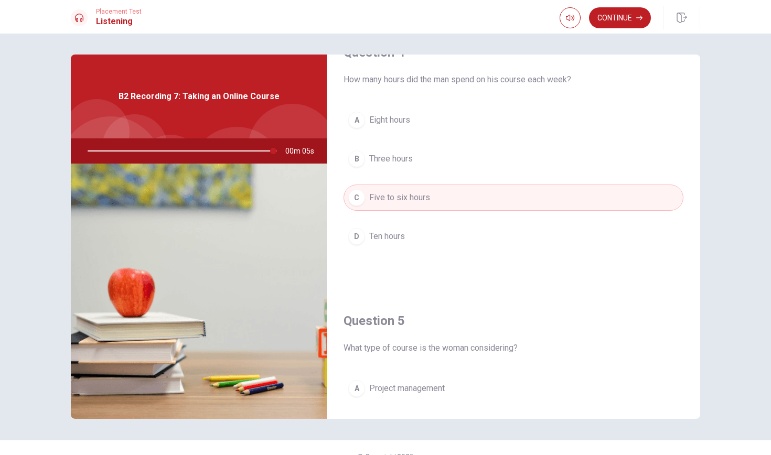
scroll to position [840, 0]
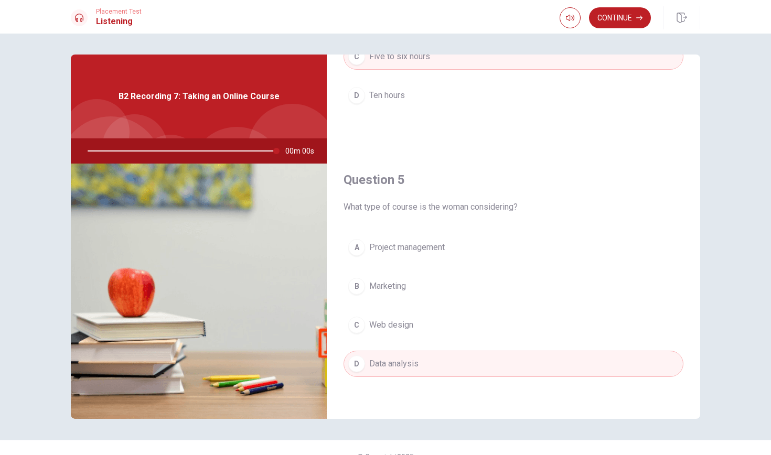
type input "0"
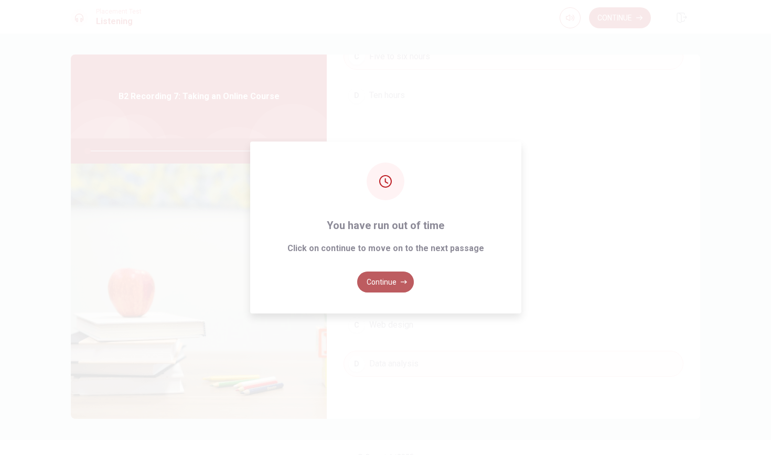
click at [391, 283] on button "Continue" at bounding box center [385, 282] width 57 height 21
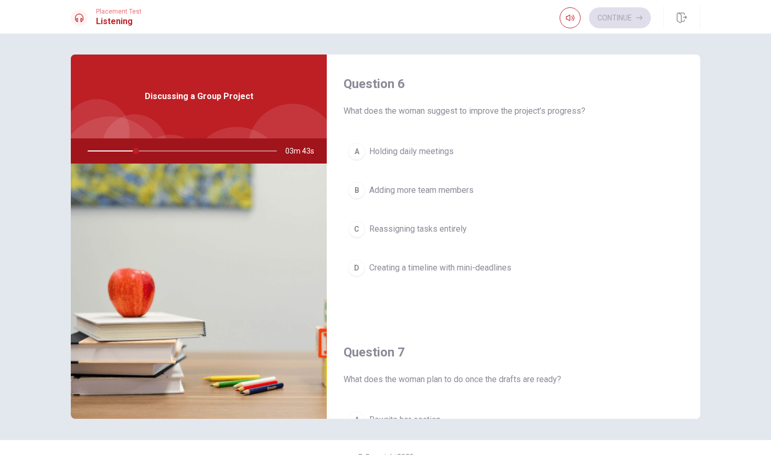
scroll to position [0, 0]
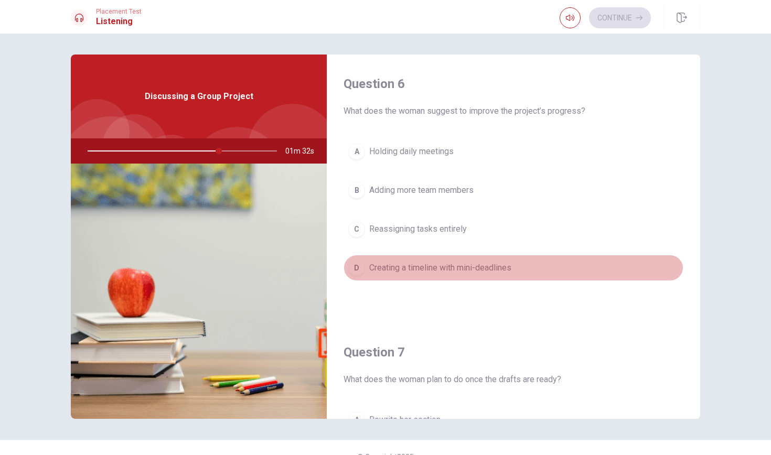
click at [452, 266] on span "Creating a timeline with mini-deadlines" at bounding box center [440, 268] width 142 height 13
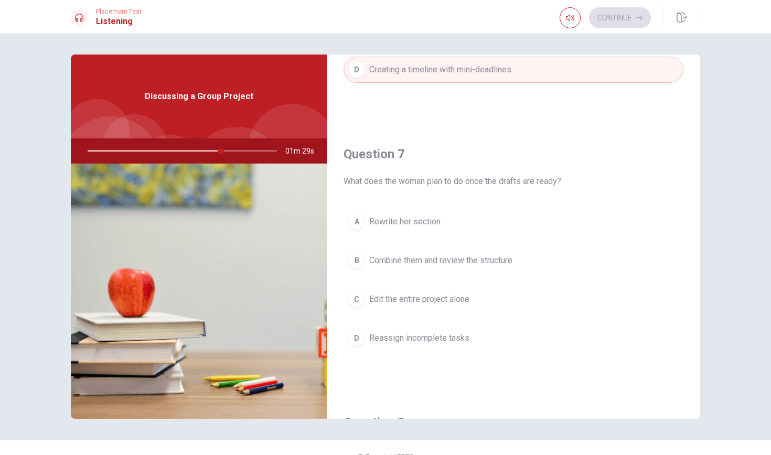
scroll to position [219, 0]
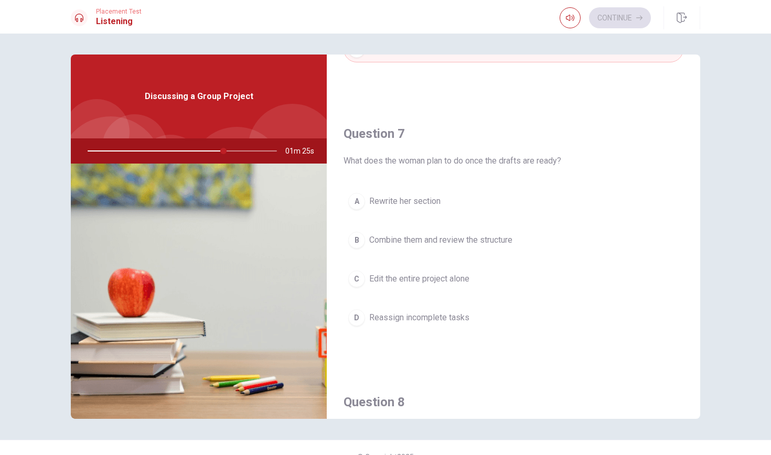
click at [417, 240] on span "Combine them and review the structure" at bounding box center [440, 240] width 143 height 13
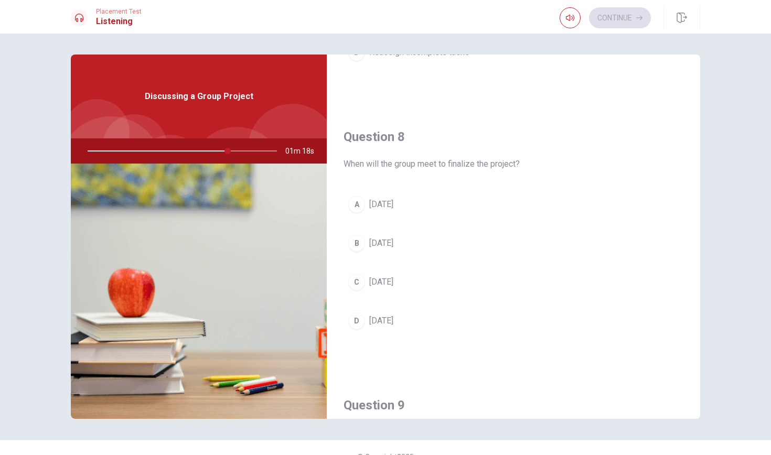
scroll to position [486, 0]
click at [394, 209] on span "[DATE]" at bounding box center [381, 203] width 24 height 13
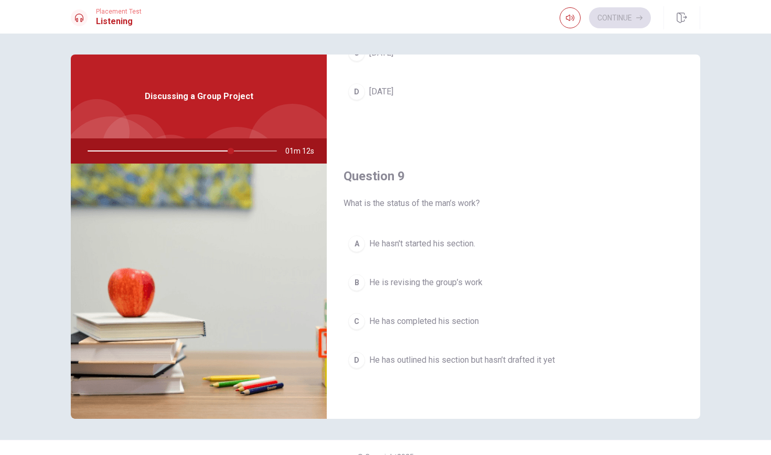
scroll to position [721, 0]
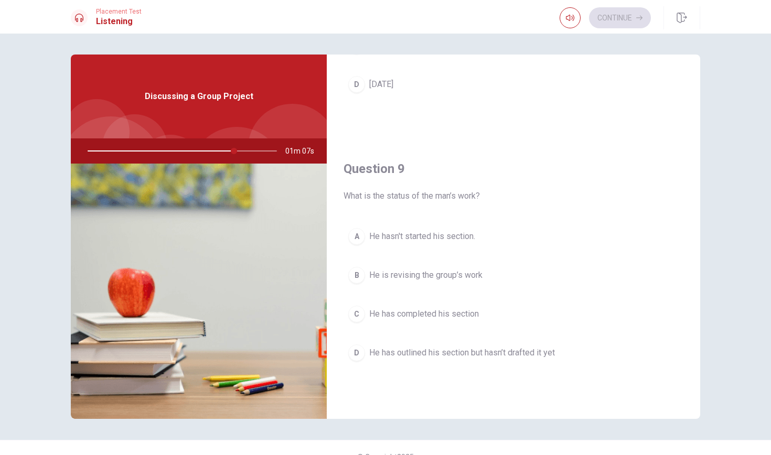
click at [448, 356] on span "He has outlined his section but hasn’t drafted it yet" at bounding box center [462, 353] width 186 height 13
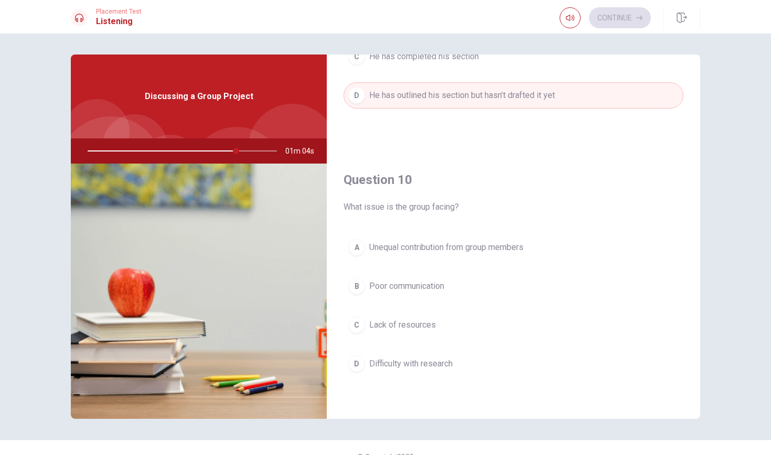
scroll to position [979, 0]
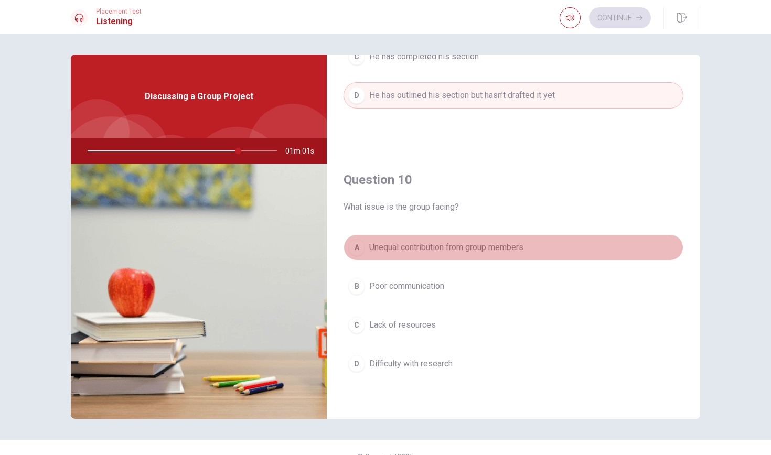
click at [450, 251] on span "Unequal contribution from group members" at bounding box center [446, 247] width 154 height 13
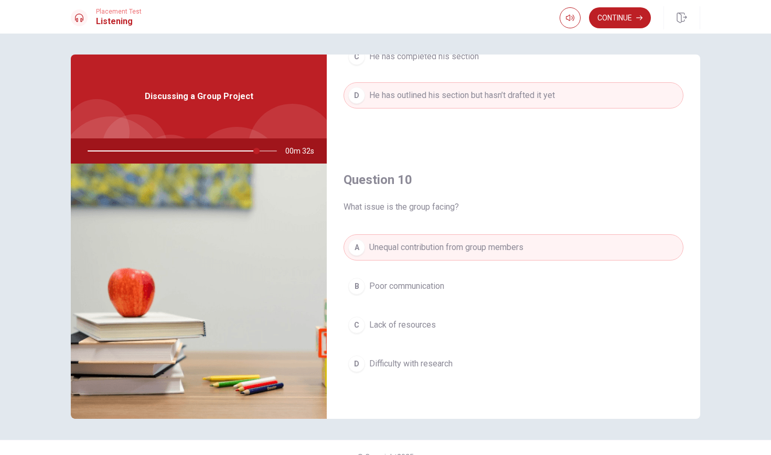
scroll to position [12, 0]
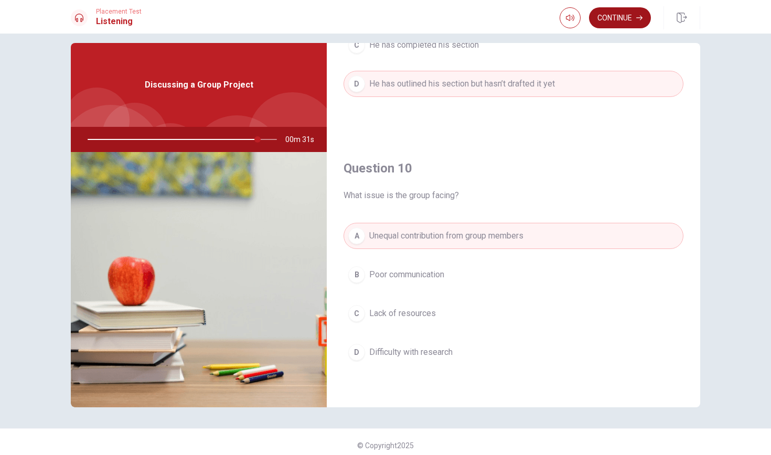
click at [617, 22] on button "Continue" at bounding box center [620, 17] width 62 height 21
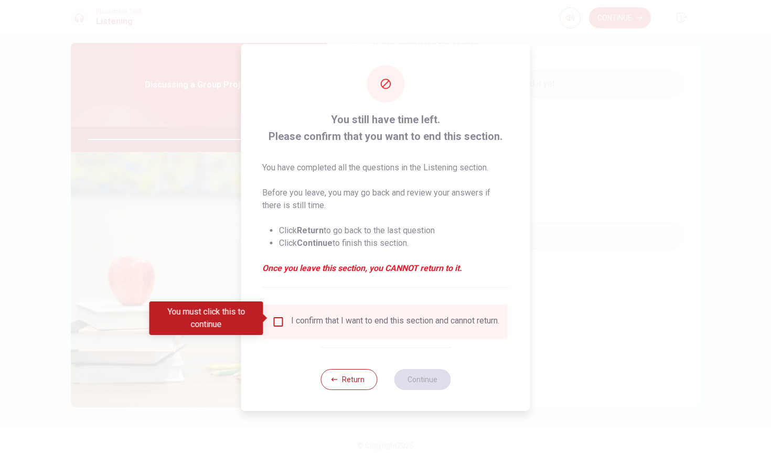
click at [274, 326] on div "I confirm that I want to end this section and cannot return." at bounding box center [385, 322] width 227 height 13
click at [280, 319] on input "You must click this to continue" at bounding box center [278, 322] width 13 height 13
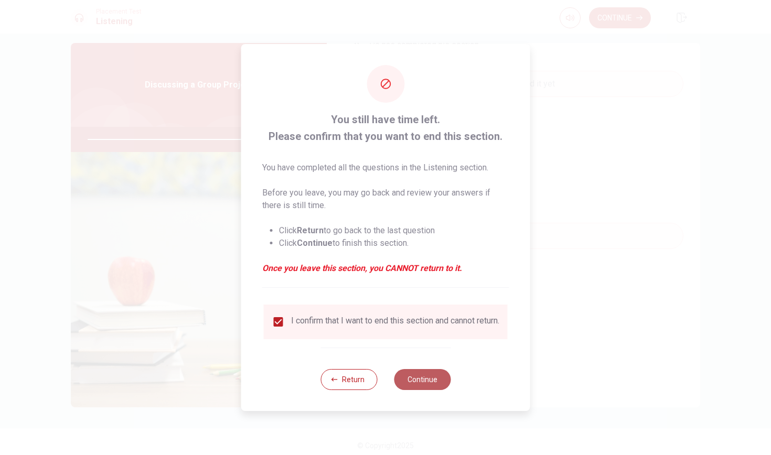
click at [429, 387] on button "Continue" at bounding box center [422, 379] width 57 height 21
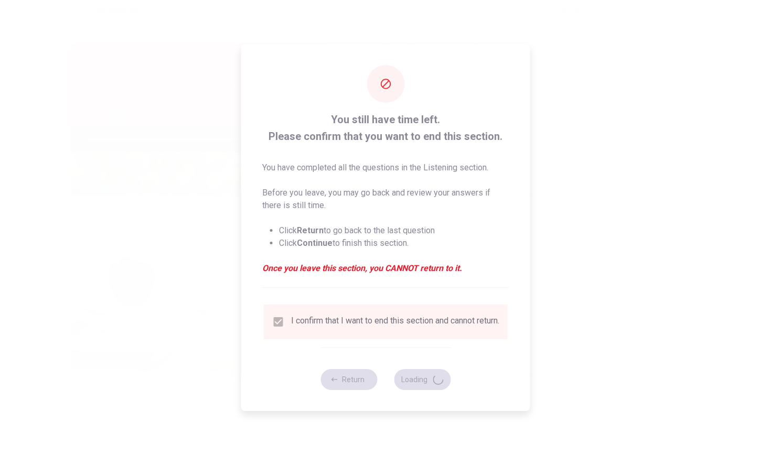
type input "94"
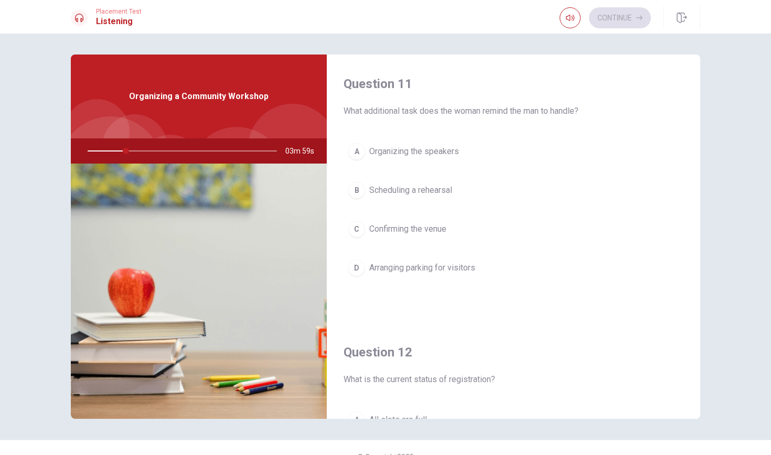
scroll to position [0, 0]
click at [359, 272] on div "D" at bounding box center [356, 268] width 17 height 17
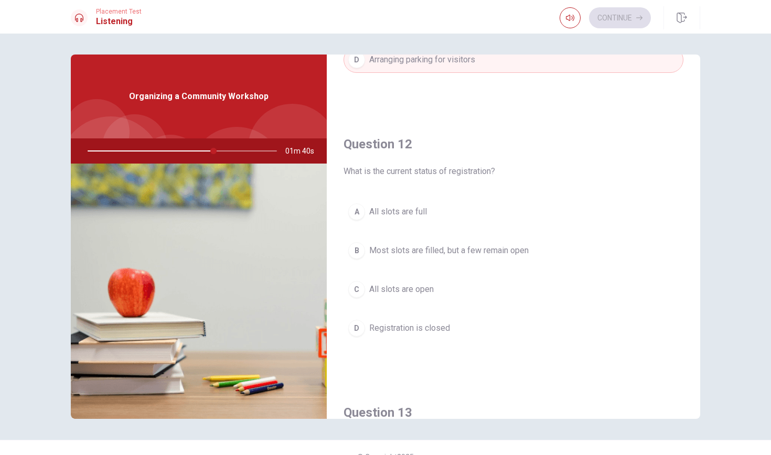
scroll to position [210, 0]
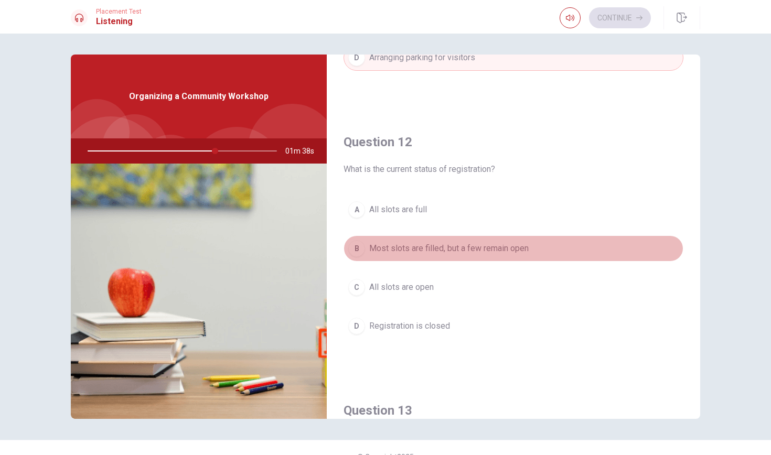
click at [361, 250] on div "B" at bounding box center [356, 248] width 17 height 17
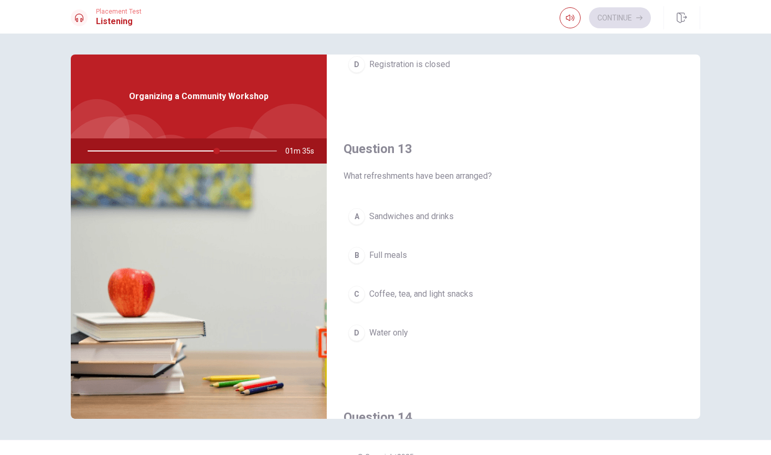
scroll to position [476, 0]
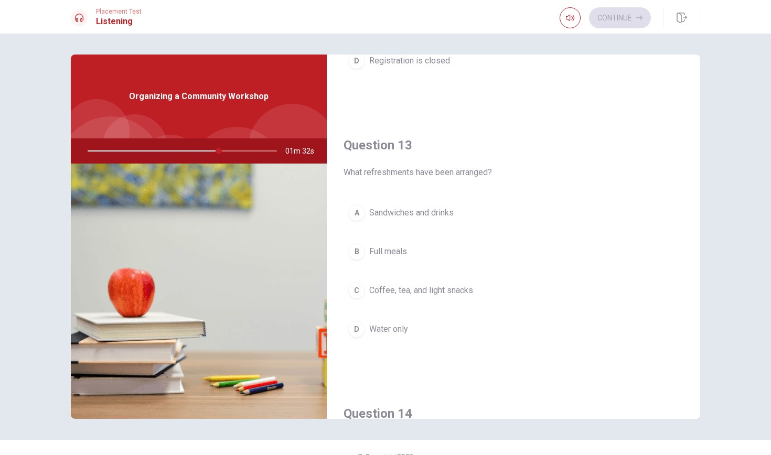
click at [397, 291] on span "Coffee, tea, and light snacks" at bounding box center [421, 290] width 104 height 13
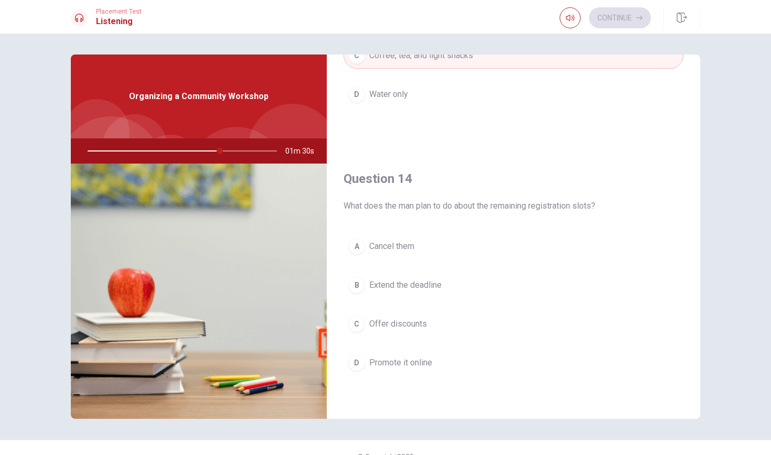
scroll to position [724, 0]
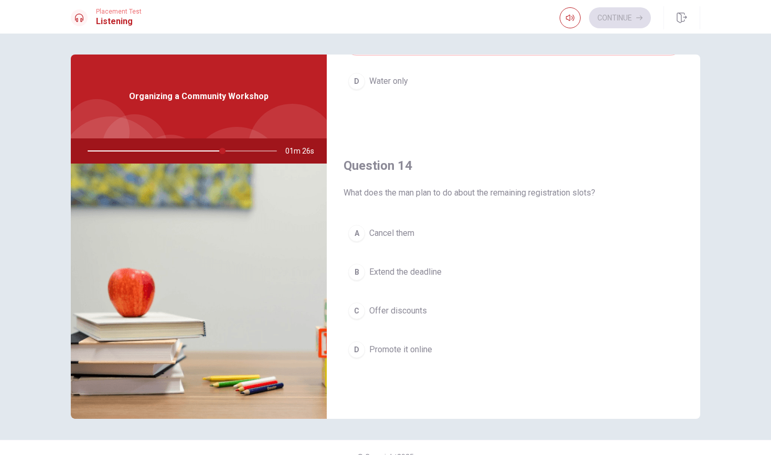
click at [396, 352] on span "Promote it online" at bounding box center [400, 350] width 63 height 13
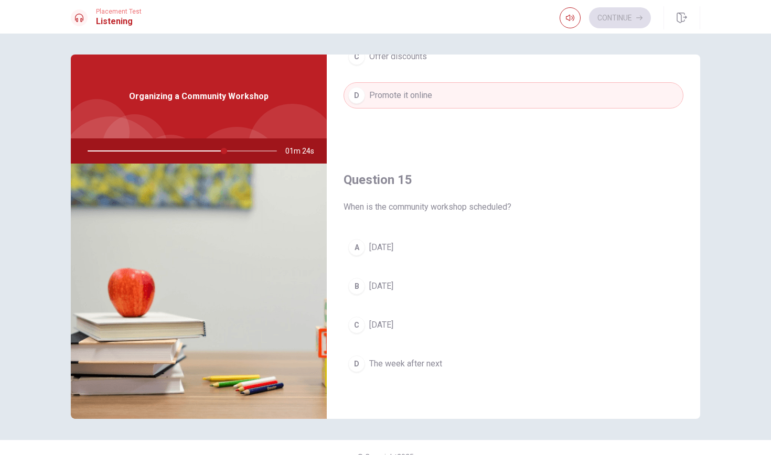
scroll to position [979, 0]
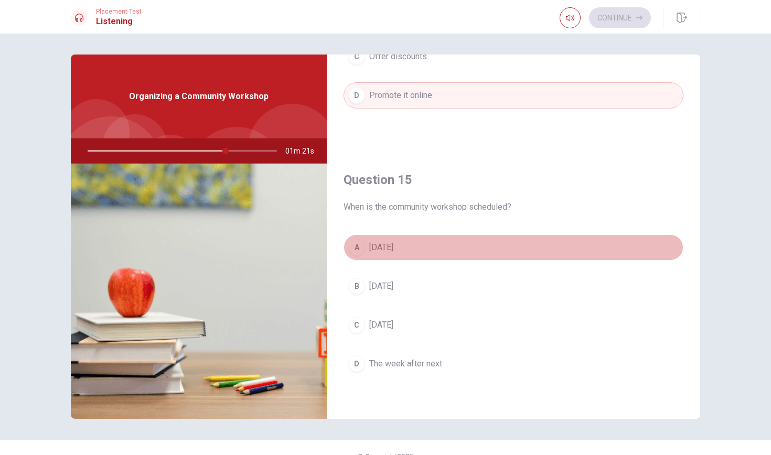
click at [394, 248] on span "[DATE]" at bounding box center [381, 247] width 24 height 13
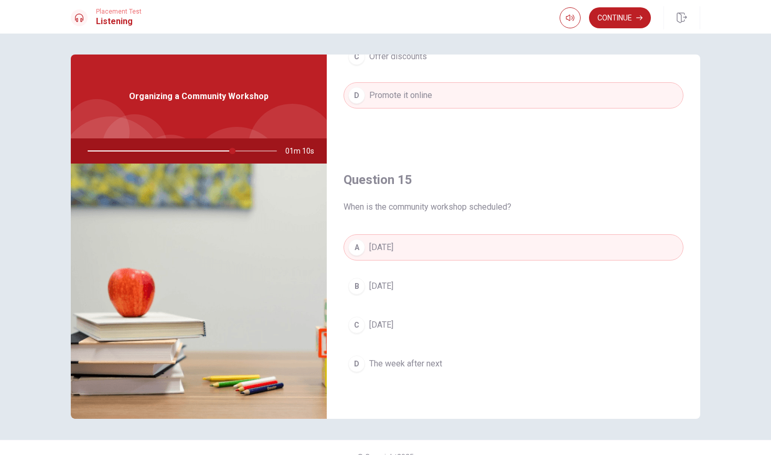
click at [415, 336] on button "C [DATE]" at bounding box center [514, 325] width 340 height 26
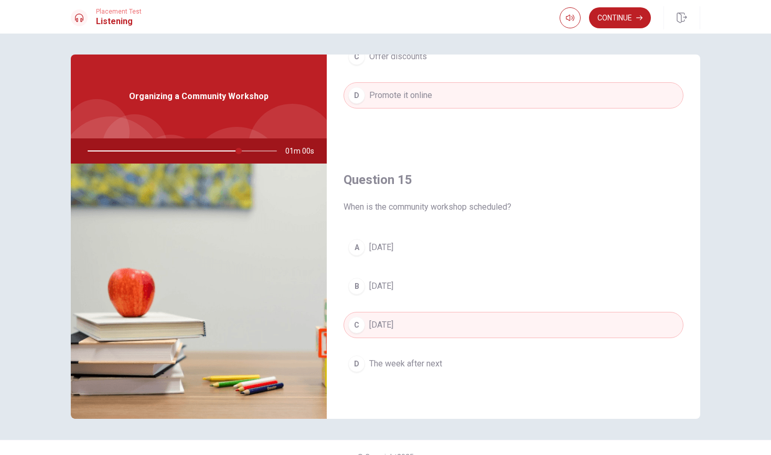
click at [394, 248] on span "[DATE]" at bounding box center [381, 247] width 24 height 13
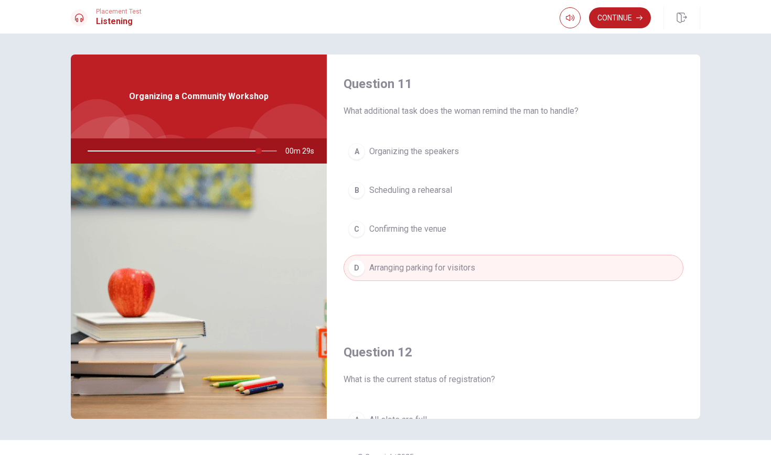
scroll to position [0, 0]
click at [629, 20] on button "Continue" at bounding box center [620, 17] width 62 height 21
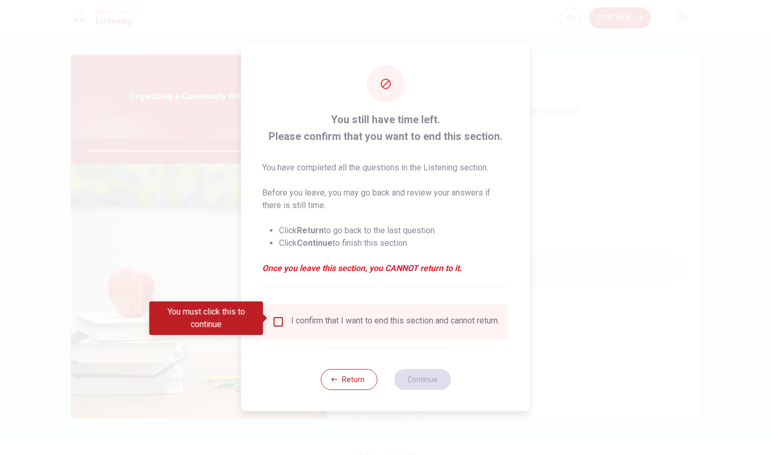
click at [276, 317] on input "You must click this to continue" at bounding box center [278, 322] width 13 height 13
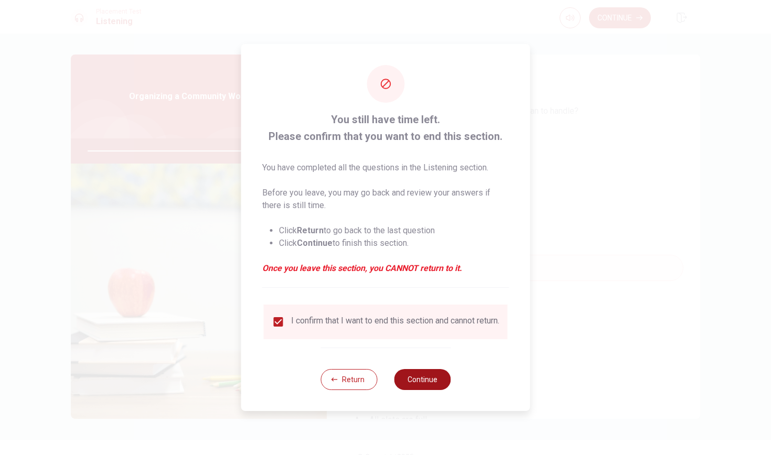
click at [433, 389] on button "Continue" at bounding box center [422, 379] width 57 height 21
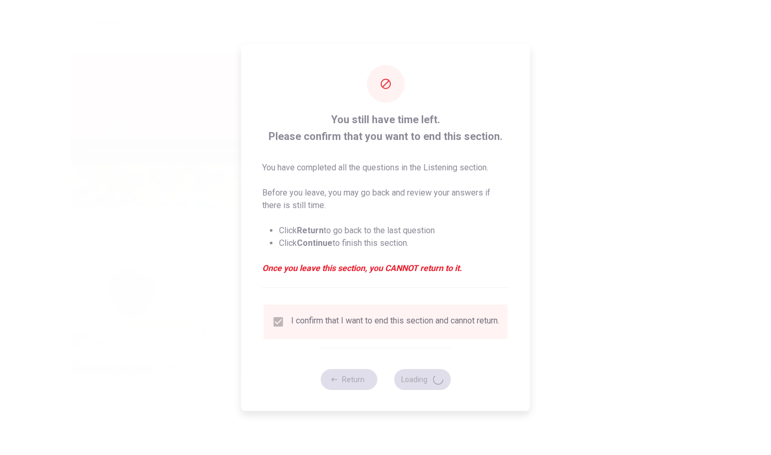
type input "93"
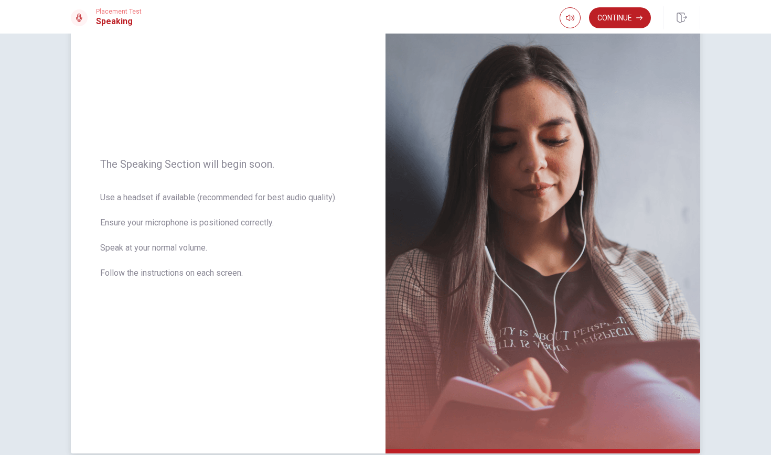
scroll to position [57, 0]
click at [274, 337] on div "The Speaking Section will begin soon. Use a headset if available (recommended f…" at bounding box center [228, 226] width 315 height 458
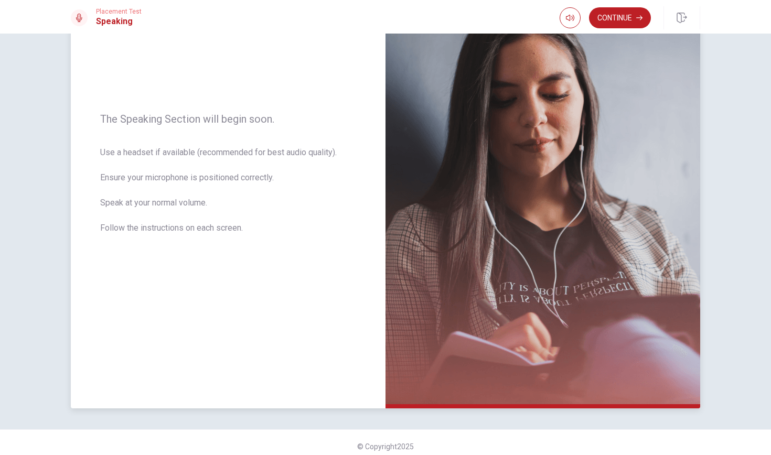
scroll to position [46, 0]
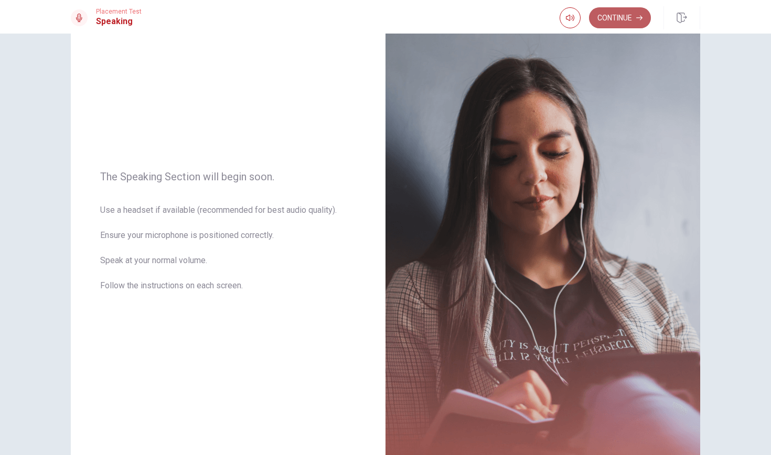
click at [627, 27] on button "Continue" at bounding box center [620, 17] width 62 height 21
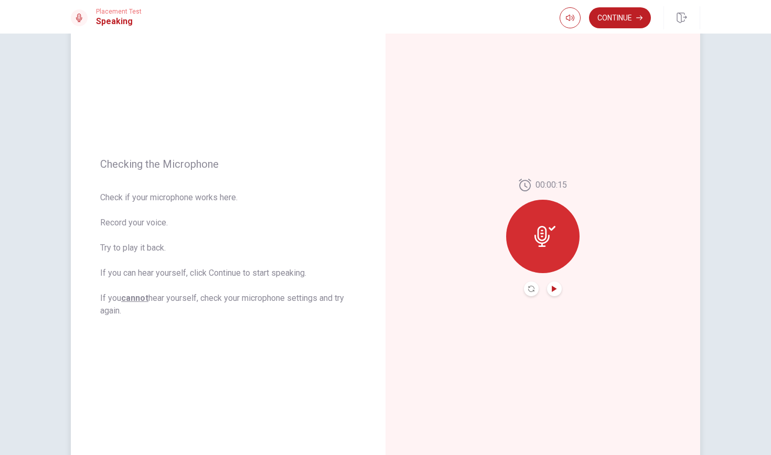
click at [556, 290] on icon "Play Audio" at bounding box center [554, 289] width 5 height 6
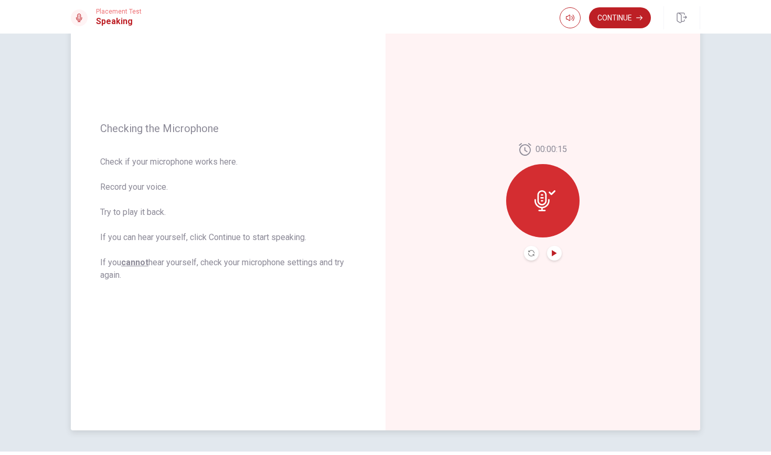
scroll to position [77, 0]
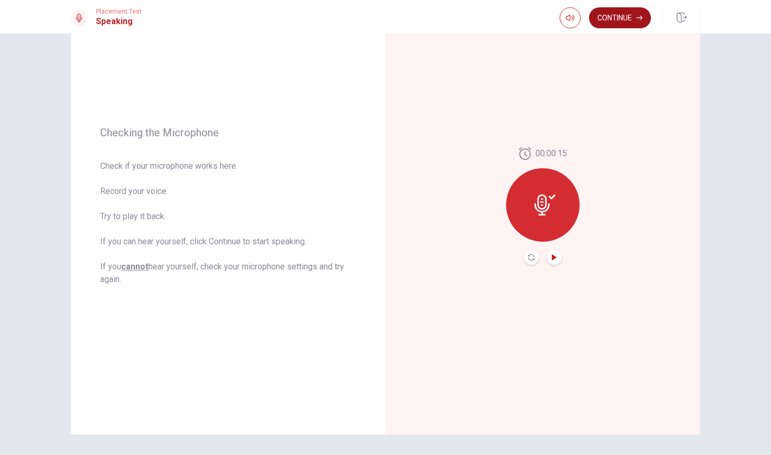
click at [620, 17] on button "Continue" at bounding box center [620, 17] width 62 height 21
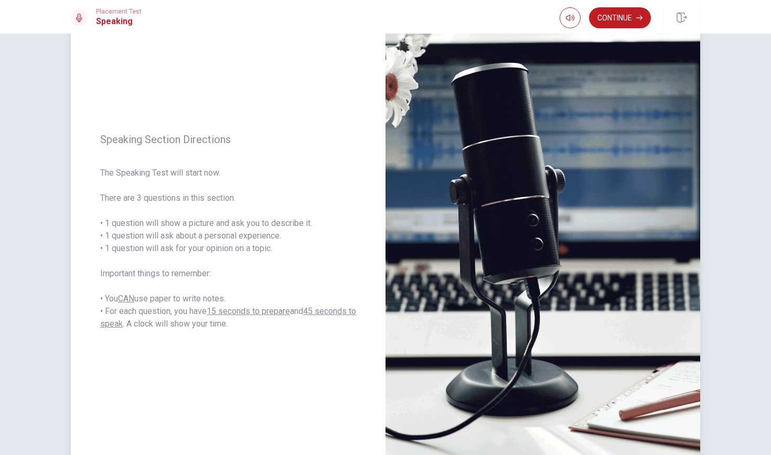
scroll to position [50, 0]
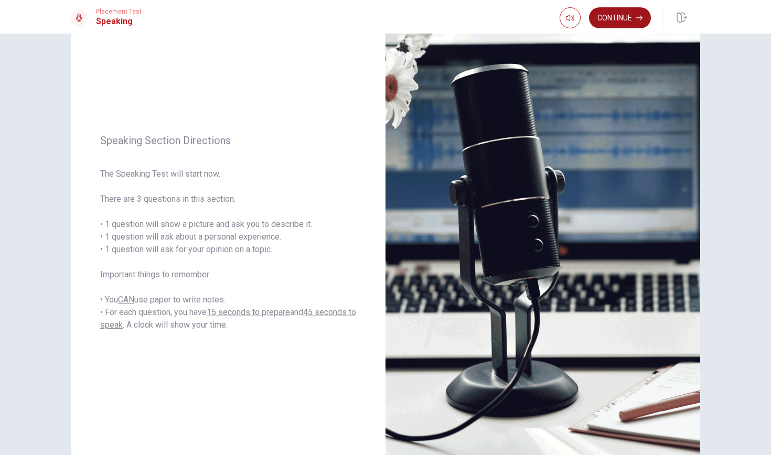
click at [614, 17] on button "Continue" at bounding box center [620, 17] width 62 height 21
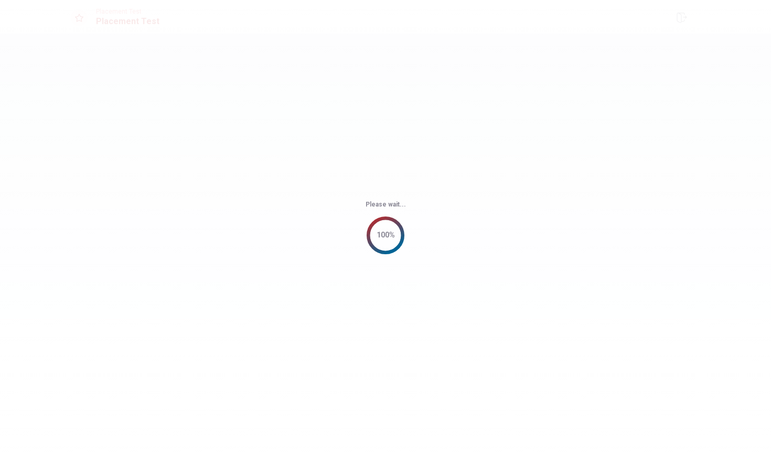
scroll to position [0, 0]
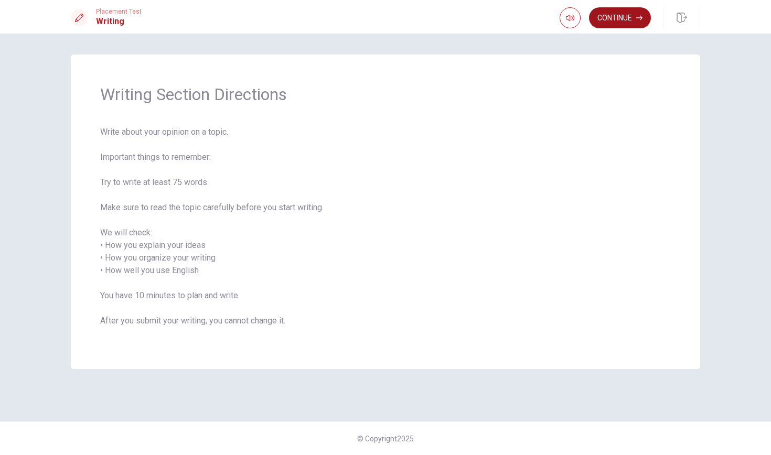
click at [617, 18] on button "Continue" at bounding box center [620, 17] width 62 height 21
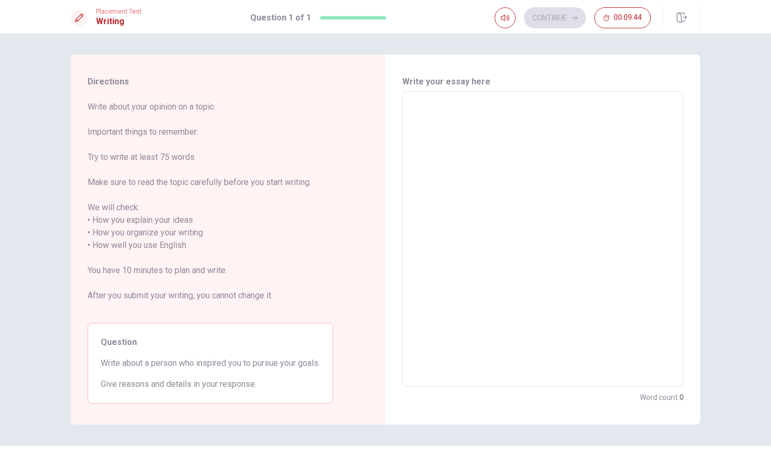
click at [450, 113] on textarea at bounding box center [543, 239] width 267 height 279
type textarea "O"
type textarea "x"
type textarea "On"
type textarea "x"
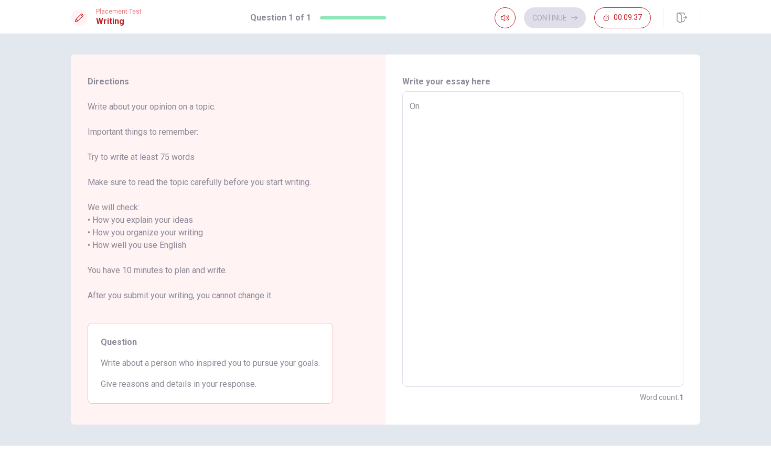
type textarea "One"
type textarea "x"
type textarea "One"
type textarea "x"
type textarea "One p"
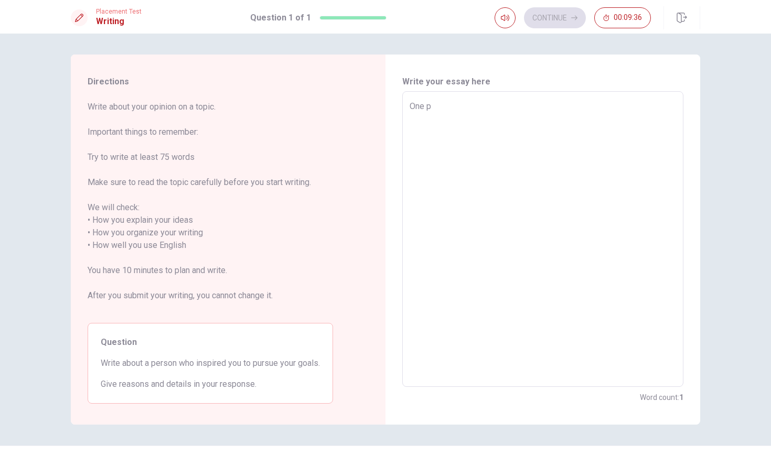
type textarea "x"
type textarea "One pe"
type textarea "x"
type textarea "One per"
type textarea "x"
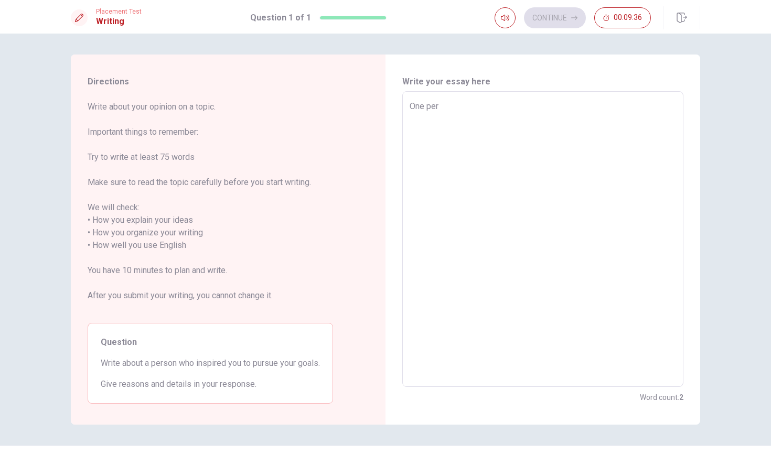
type textarea "One pers"
type textarea "x"
type textarea "One perso"
type textarea "x"
type textarea "One person"
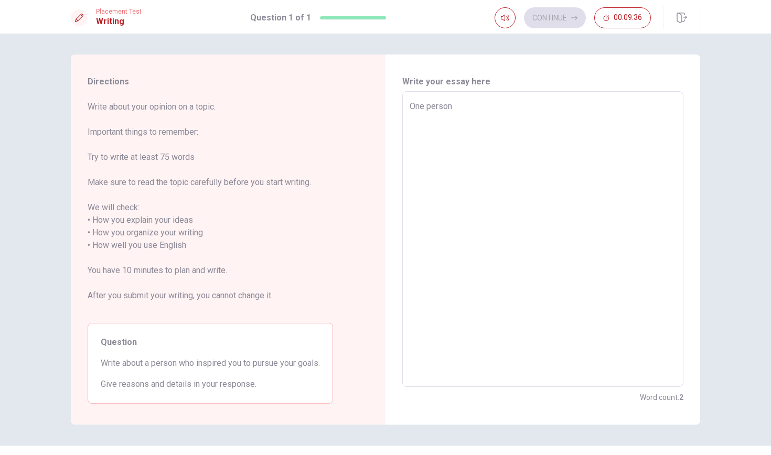
type textarea "x"
type textarea "One person"
type textarea "x"
type textarea "One person r"
type textarea "x"
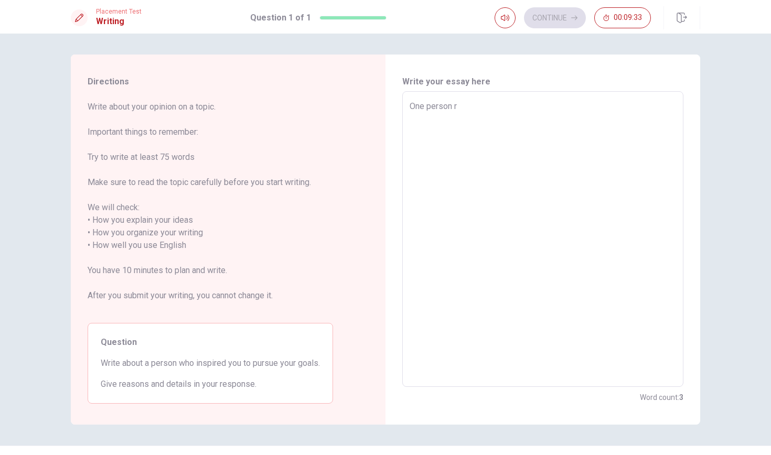
type textarea "One person"
type textarea "x"
type textarea "One person t"
type textarea "x"
click at [418, 107] on textarea "One person t" at bounding box center [543, 239] width 267 height 279
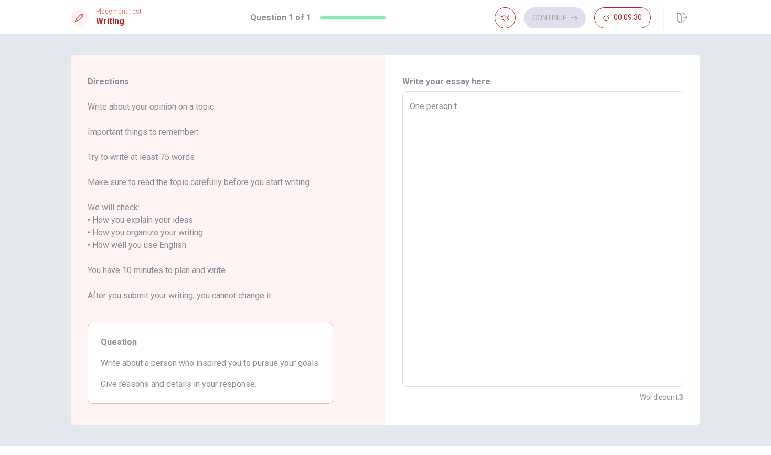
click at [418, 107] on textarea "One person t" at bounding box center [543, 239] width 267 height 279
type textarea "T person t"
type textarea "x"
type textarea "Th person t"
type textarea "x"
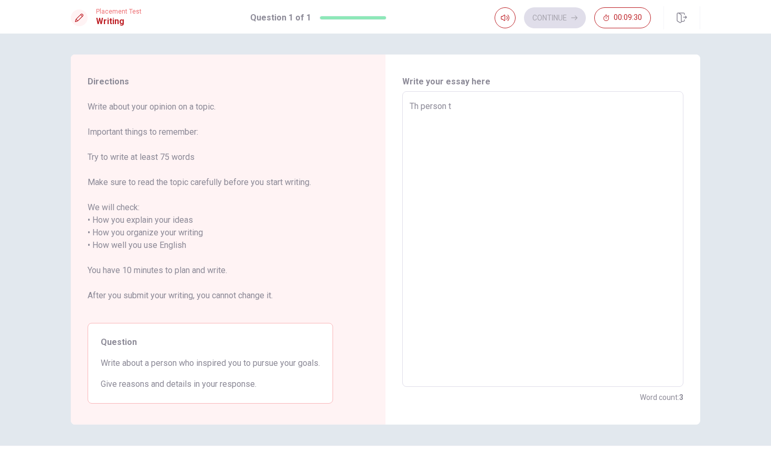
type textarea "The person t"
click at [463, 112] on textarea "The person t" at bounding box center [543, 239] width 267 height 279
type textarea "x"
type textarea "The person th"
type textarea "x"
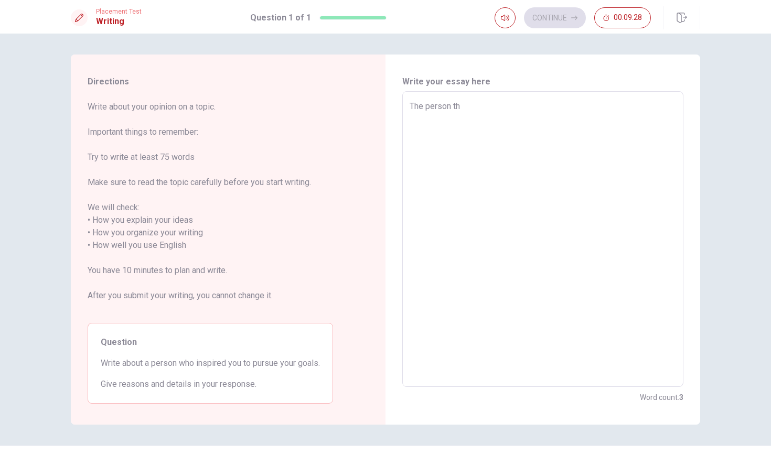
type textarea "The person tha"
type textarea "x"
type textarea "The person that"
type textarea "x"
type textarea "The person that"
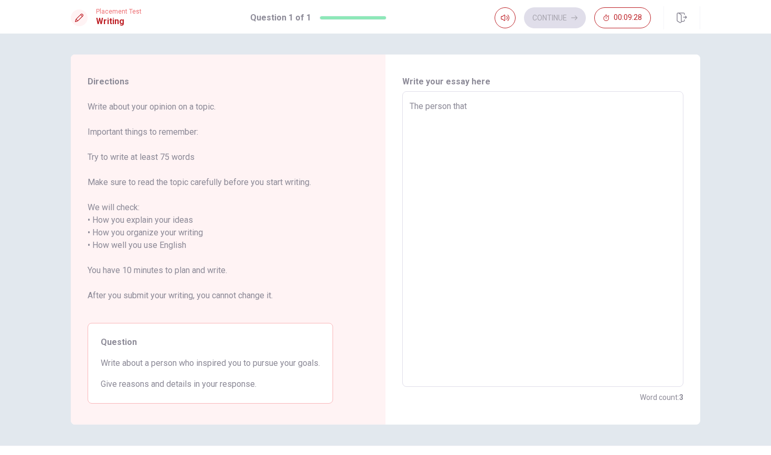
type textarea "x"
type textarea "The person that i"
type textarea "x"
type textarea "The person that in"
type textarea "x"
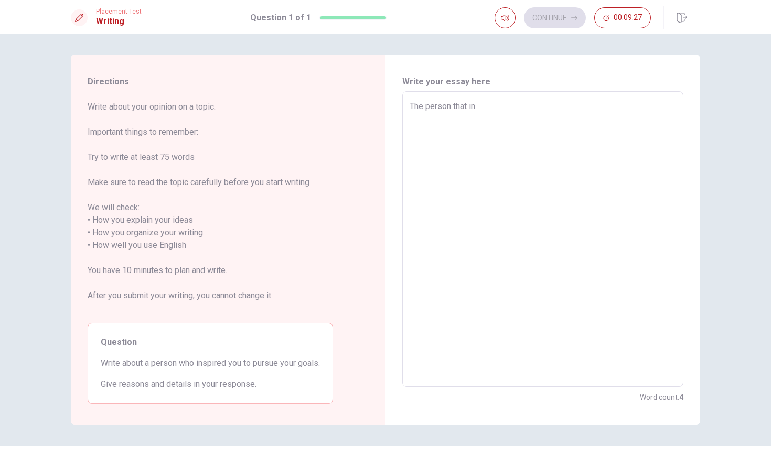
type textarea "The person that ins"
type textarea "x"
type textarea "The person that insp"
type textarea "x"
type textarea "The person that inspi"
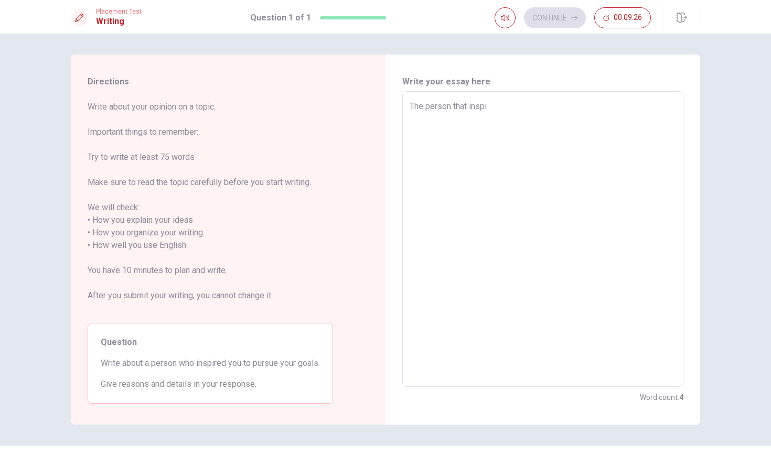
type textarea "x"
type textarea "The person that inspir"
type textarea "x"
type textarea "The person that inspire"
type textarea "x"
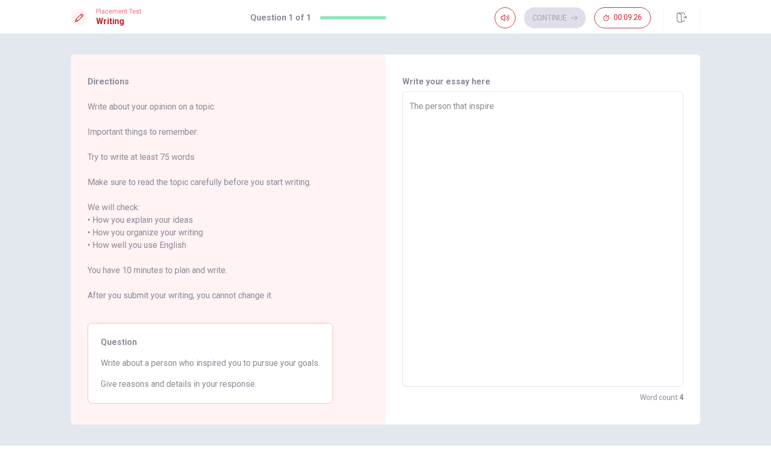
type textarea "The person that inspired"
type textarea "x"
type textarea "The person that inspired"
type textarea "x"
type textarea "The person that inspired m"
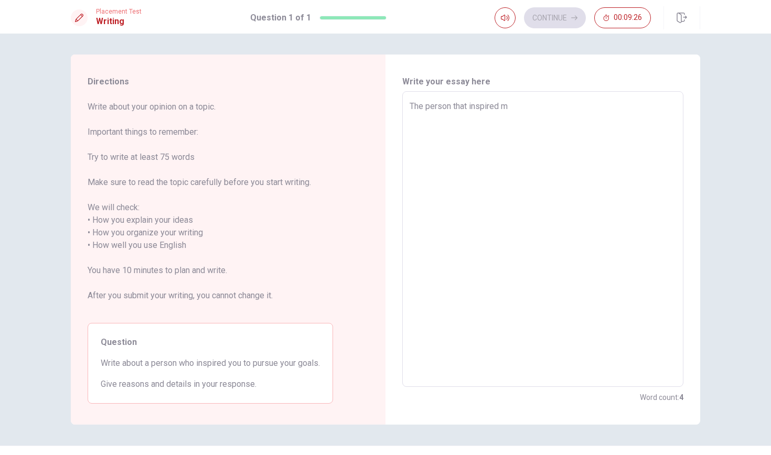
type textarea "x"
type textarea "The person that inspired me"
type textarea "x"
type textarea "The person that inspired me"
type textarea "x"
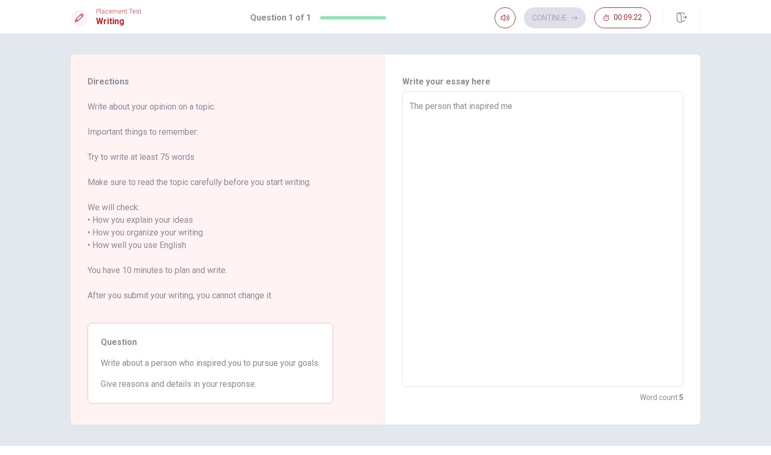
type textarea "The person that inspired me t"
type textarea "x"
type textarea "The person that inspired me tr"
type textarea "x"
type textarea "The person that inspired me tro"
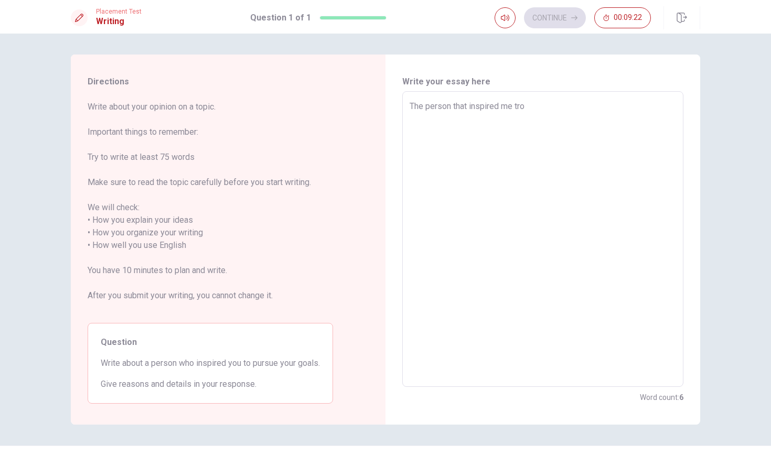
type textarea "x"
type textarea "The person that inspired me trou"
type textarea "x"
type textarea "The person that inspired me troug"
type textarea "x"
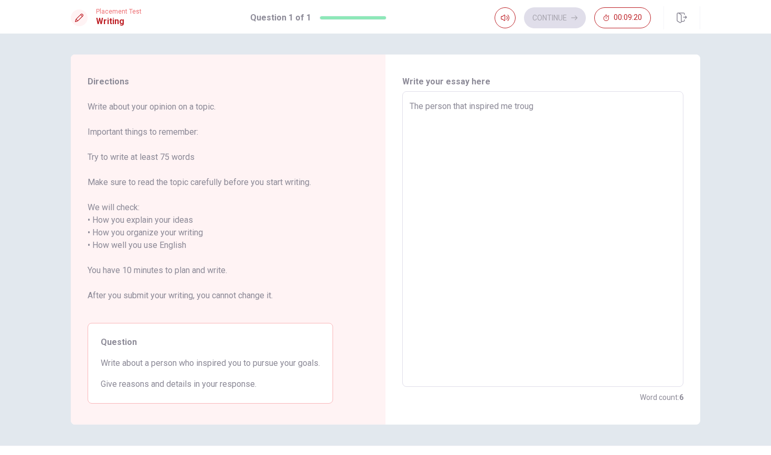
type textarea "The person that inspired me trough"
type textarea "x"
type textarea "The person that inspired me trougho"
type textarea "x"
type textarea "The person that inspired me troughou"
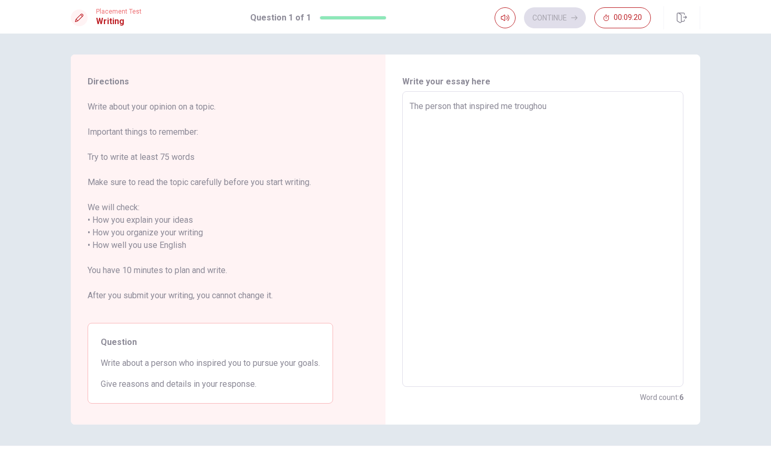
type textarea "x"
type textarea "The person that inspired me troughout"
type textarea "x"
type textarea "The person that inspired me troughout"
type textarea "x"
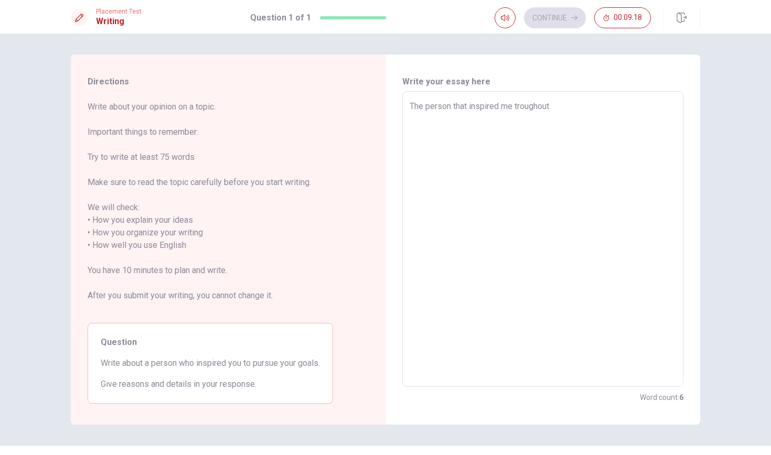
type textarea "The person that inspired me troughout m"
type textarea "x"
type textarea "The person that inspired me troughout my"
type textarea "x"
type textarea "The person that inspired me troughout my"
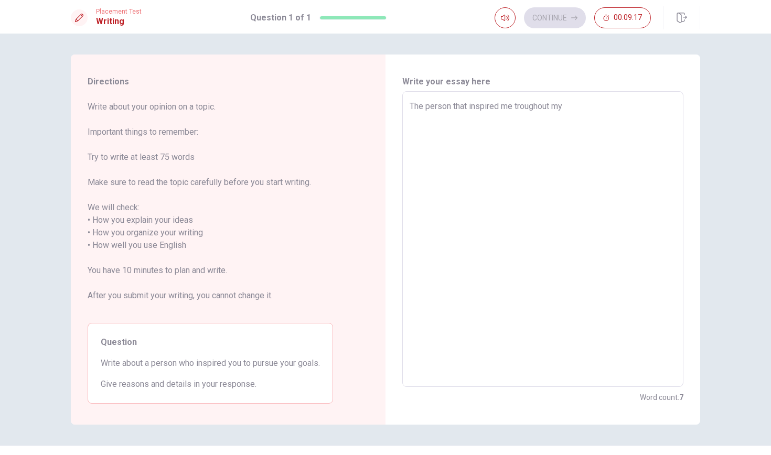
type textarea "x"
type textarea "The person that inspired me troughout my e"
type textarea "x"
type textarea "The person that inspired me troughout my ed"
type textarea "x"
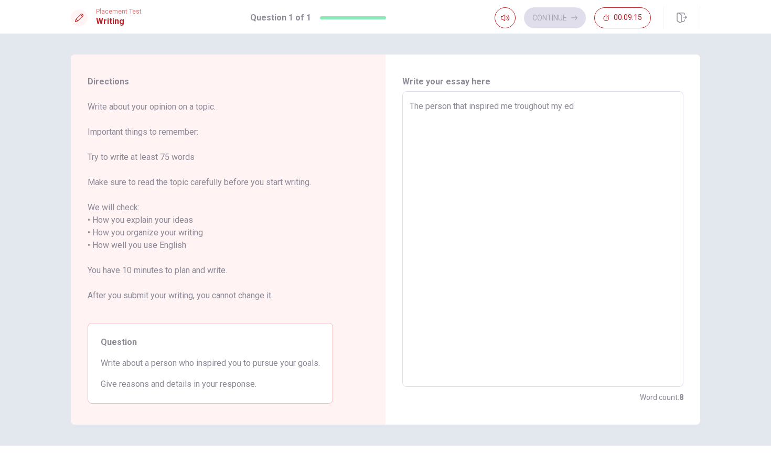
type textarea "The person that inspired me troughout my edu"
type textarea "x"
type textarea "The person that inspired me troughout my educ"
type textarea "x"
type textarea "The person that inspired me troughout my educa"
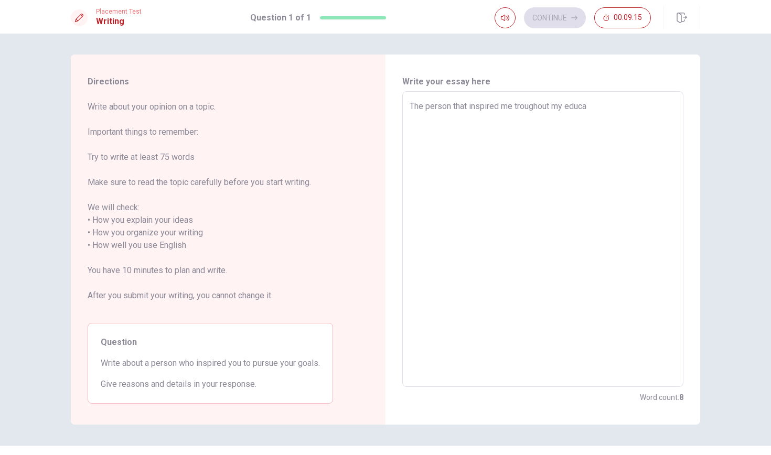
type textarea "x"
type textarea "The person that inspired me troughout my educat"
type textarea "x"
type textarea "The person that inspired me troughout my educati"
type textarea "x"
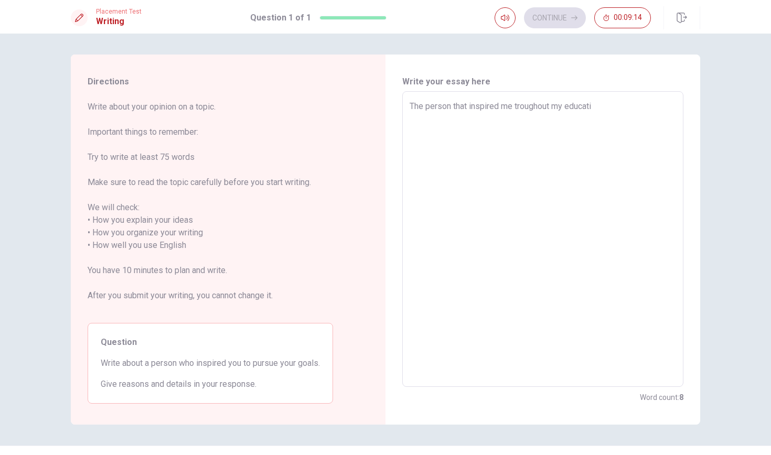
type textarea "The person that inspired me troughout my educatio"
type textarea "x"
type textarea "The person that inspired me troughout my educatio"
type textarea "x"
type textarea "The person that inspired me troughout my educatio"
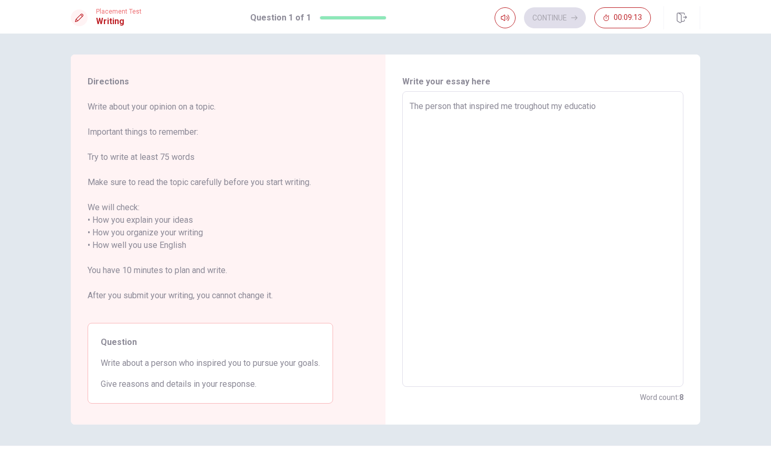
type textarea "x"
type textarea "The person that inspired me troughout my education"
type textarea "x"
type textarea "The person that inspired me troughout my education"
type textarea "x"
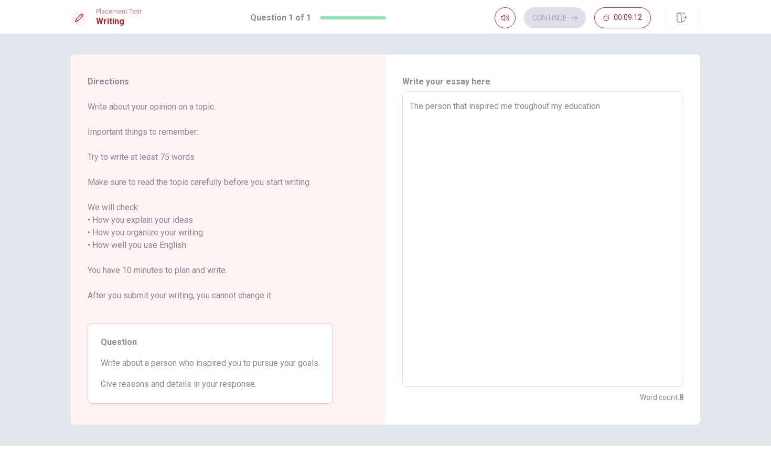
type textarea "The person that inspired me troughout my education i"
type textarea "x"
type textarea "The person that inspired me troughout my education is"
type textarea "x"
type textarea "The person that inspired me troughout my education is"
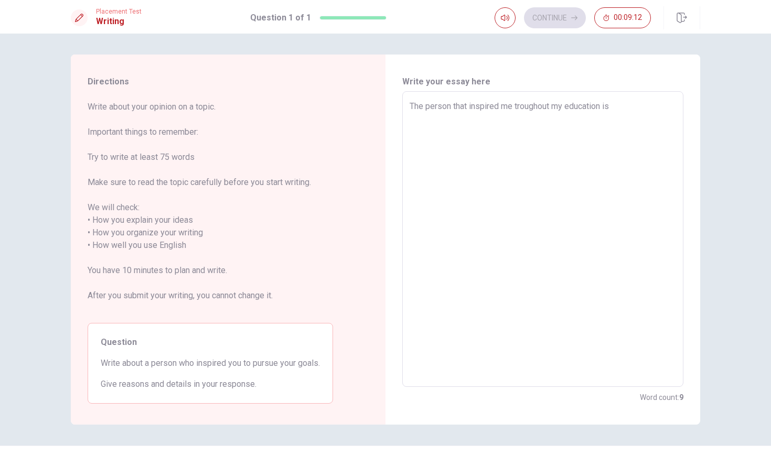
type textarea "x"
type textarea "The person that inspired me troughout my education is m"
type textarea "x"
type textarea "The person that inspired me troughout my education is mo"
type textarea "x"
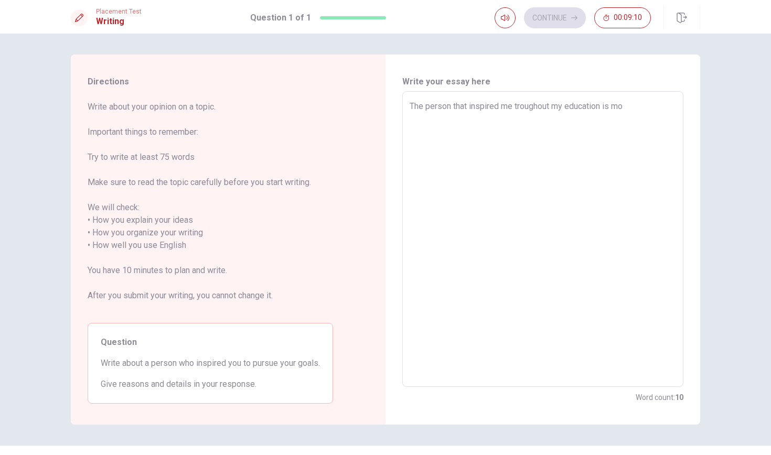
type textarea "The person that inspired me troughout my education is m"
type textarea "x"
type textarea "The person that inspired me troughout my education is"
type textarea "x"
type textarea "The person that inspired me troughout my education is m"
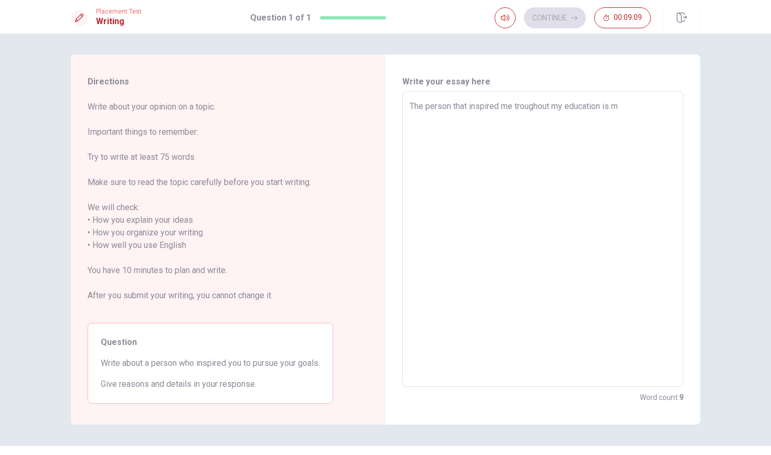
type textarea "x"
type textarea "The person that inspired me troughout my education is my"
type textarea "x"
type textarea "The person that inspired me troughout my education is my"
type textarea "x"
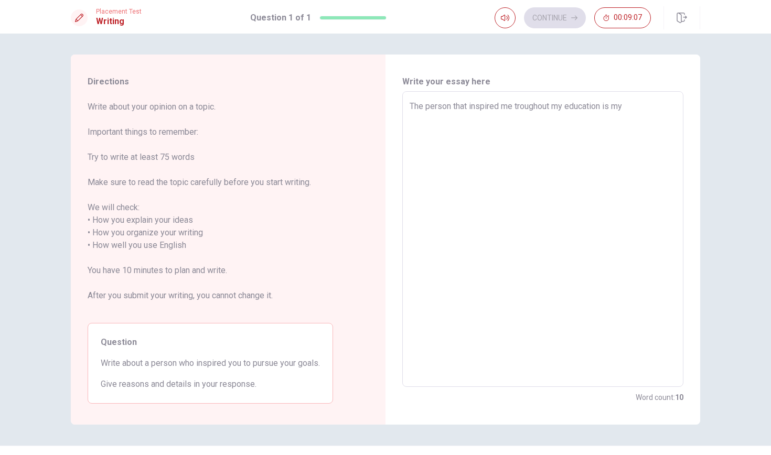
type textarea "The person that inspired me troughout my education is my m"
type textarea "x"
type textarea "The person that inspired me troughout my education is my mo"
type textarea "x"
type textarea "The person that inspired me troughout my education is my mot"
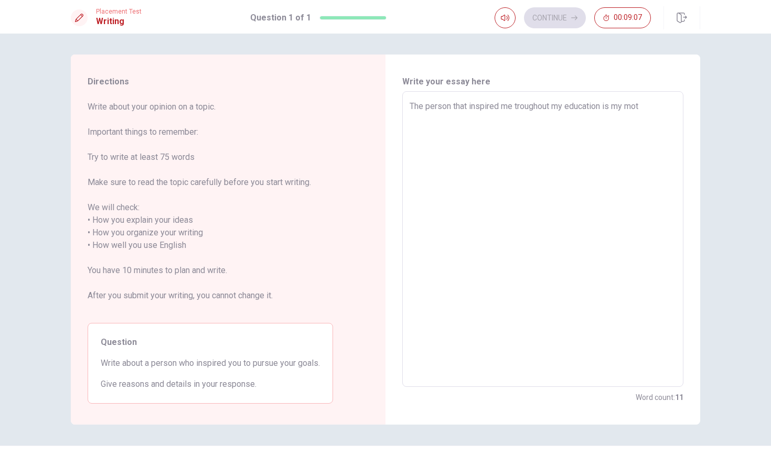
type textarea "x"
type textarea "The person that inspired me troughout my education is my moth"
type textarea "x"
type textarea "The person that inspired me troughout my education is my mothe"
type textarea "x"
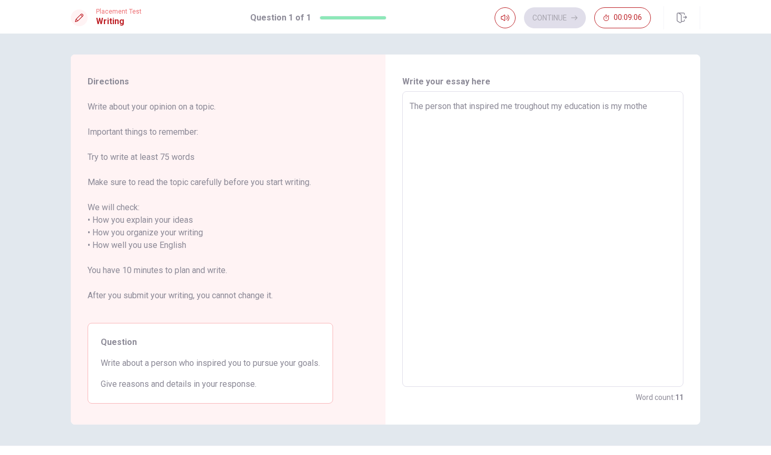
type textarea "The person that inspired me troughout my education is my mother"
type textarea "x"
type textarea "The person that inspired me troughout my education is my mother"
type textarea "x"
type textarea "The person that inspired me troughout my education is my mother"
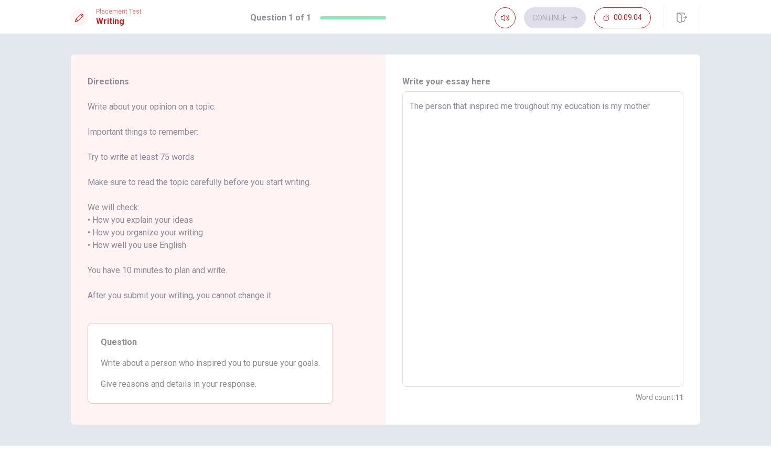
type textarea "x"
type textarea "The person that inspired me troughout my education is my mother."
type textarea "x"
type textarea "The person that inspired me troughout my education is my mother."
type textarea "x"
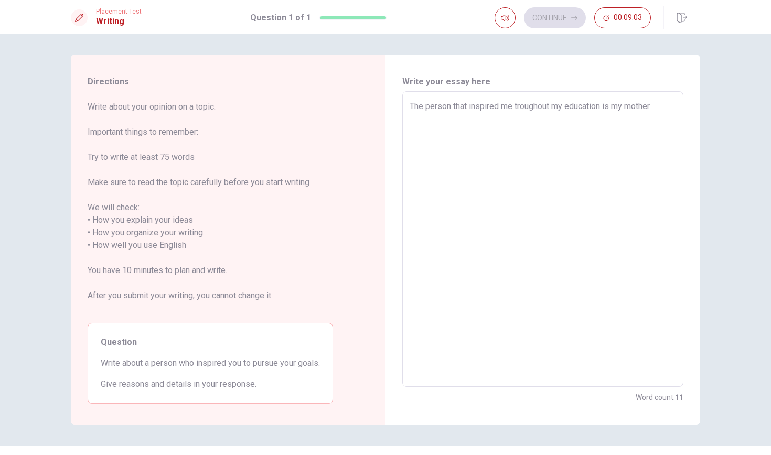
type textarea "The person that inspired me troughout my education is my mother."
type textarea "x"
type textarea "The person that inspired me troughout my education is my mother."
type textarea "x"
type textarea "The person that inspired me troughout my education is my mother. S"
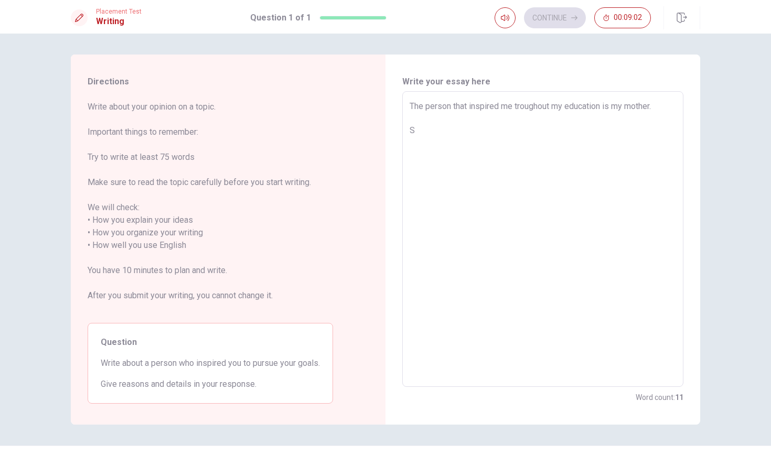
type textarea "x"
type textarea "The person that inspired me troughout my education is my mother. Sh"
type textarea "x"
type textarea "The person that inspired me troughout my education is my mother. She"
type textarea "x"
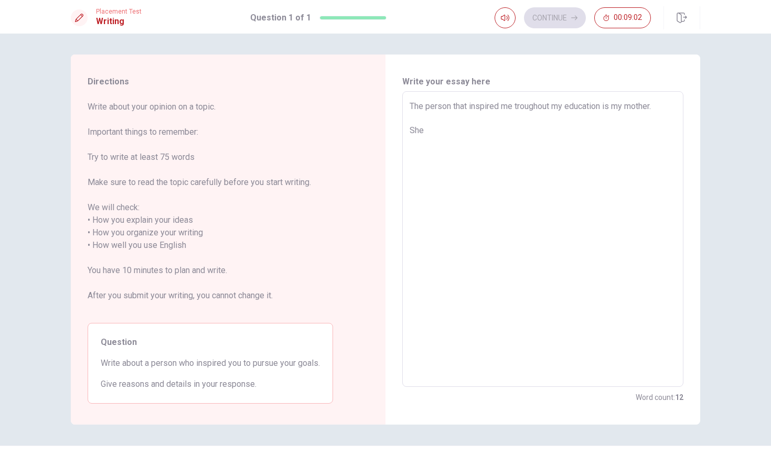
type textarea "The person that inspired me troughout my education is my mother. She"
type textarea "x"
type textarea "The person that inspired me troughout my education is my mother. She w"
type textarea "x"
type textarea "The person that inspired me troughout my education is my mother. She wa"
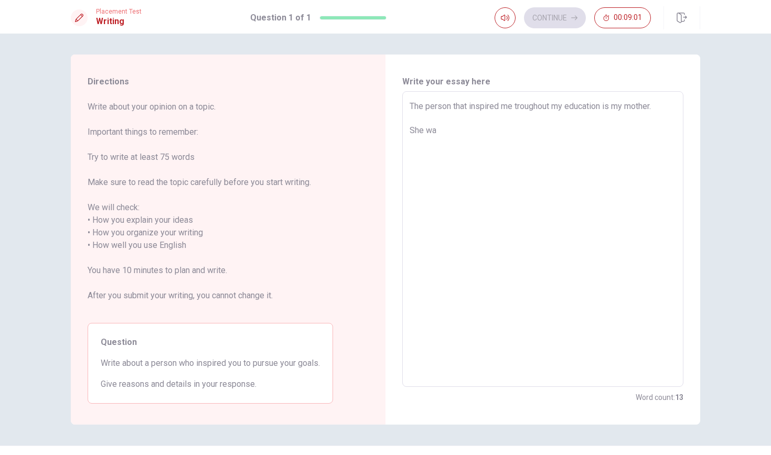
type textarea "x"
type textarea "The person that inspired me troughout my education is my mother. She was"
type textarea "x"
type textarea "The person that inspired me troughout my education is my mother. She was"
type textarea "x"
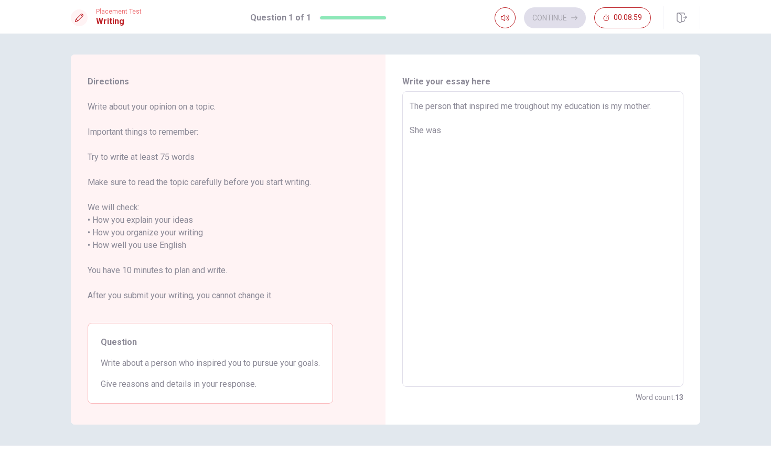
type textarea "The person that inspired me troughout my education is my mother. She was"
type textarea "x"
type textarea "The person that inspired me troughout my education is my mother. She wasn"
type textarea "x"
type textarea "The person that inspired me troughout my education is my mother. She wasn'"
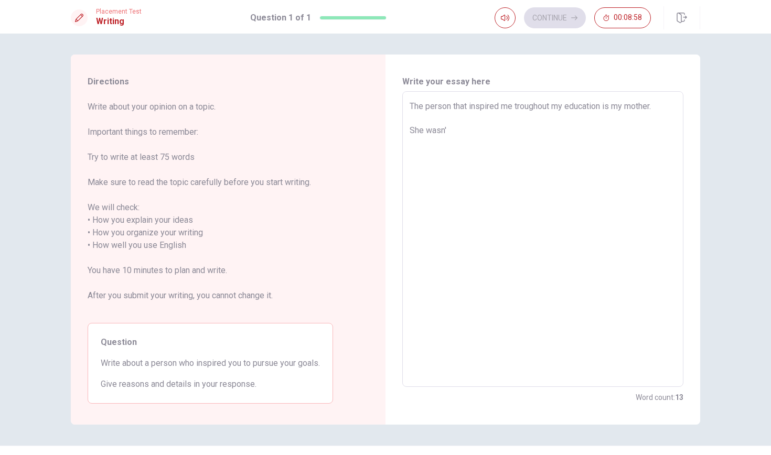
type textarea "x"
type textarea "The person that inspired me troughout my education is my mother. She wasn't"
type textarea "x"
type textarea "The person that inspired me troughout my education is my mother. She wasn't"
type textarea "x"
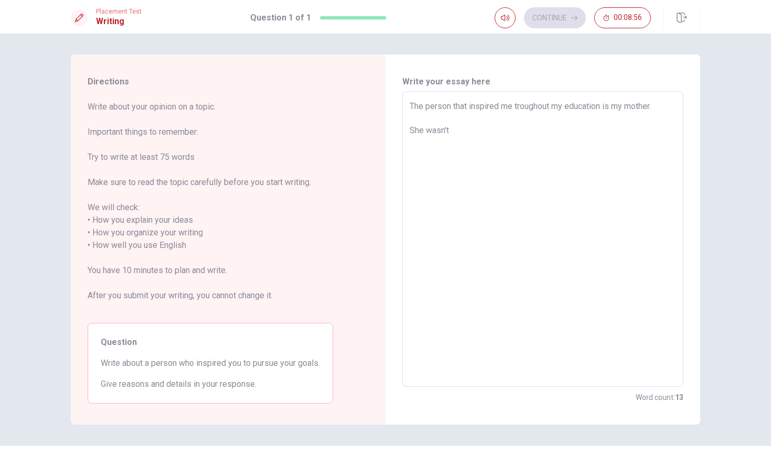
type textarea "The person that inspired me troughout my education is my mother. She wasn't a"
type textarea "x"
type textarea "The person that inspired me troughout my education is my mother. She wasn't ab"
type textarea "x"
type textarea "The person that inspired me troughout my education is my mother. She wasn't abl"
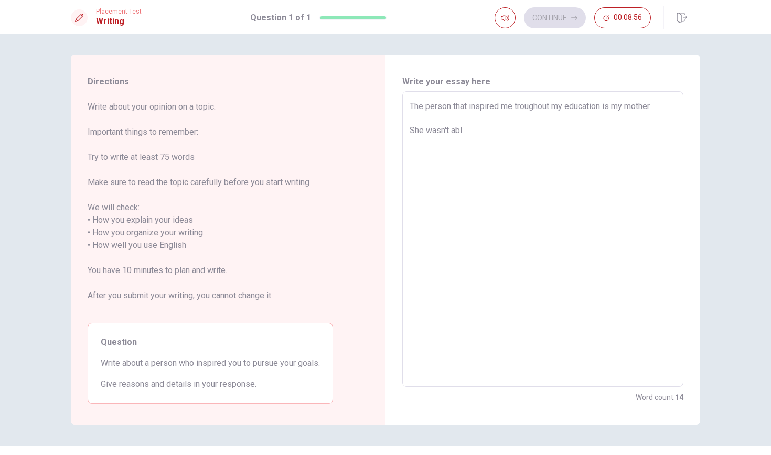
type textarea "x"
type textarea "The person that inspired me troughout my education is my mother. She wasn't able"
type textarea "x"
type textarea "The person that inspired me troughout my education is my mother. She wasn't able"
type textarea "x"
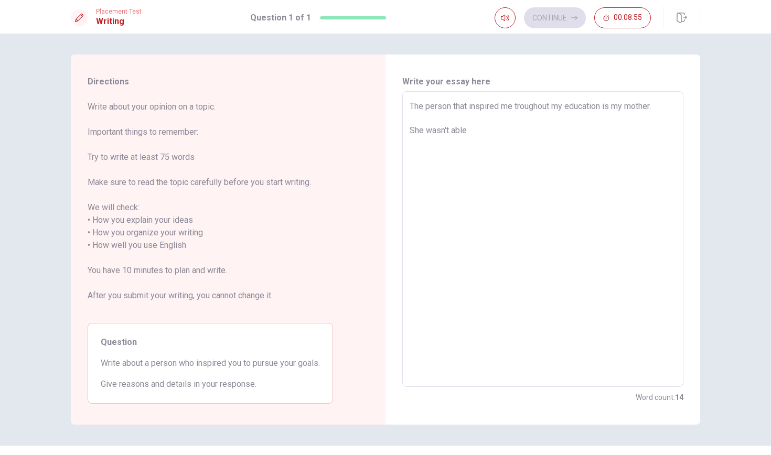
type textarea "The person that inspired me troughout my education is my mother. She wasn't abl…"
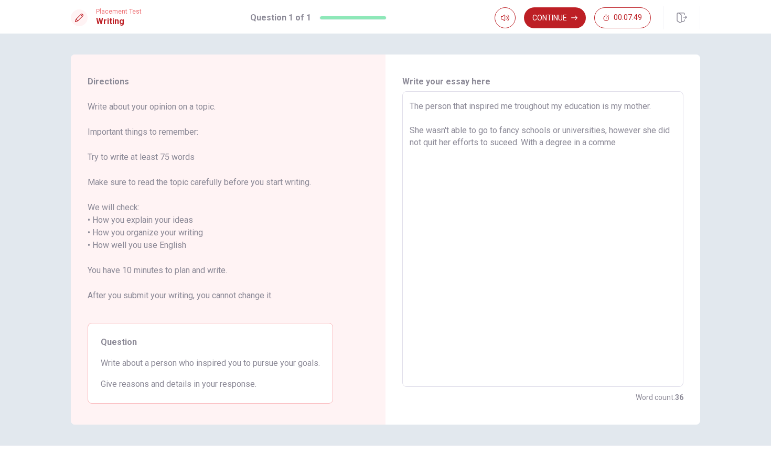
click at [550, 142] on textarea "The person that inspired me troughout my education is my mother. She wasn't abl…" at bounding box center [543, 239] width 267 height 279
drag, startPoint x: 678, startPoint y: 144, endPoint x: 624, endPoint y: 145, distance: 53.5
click at [624, 145] on div "The person that inspired me troughout my education is my mother. She wasn't abl…" at bounding box center [542, 239] width 281 height 296
click at [624, 145] on textarea "The person that inspired me troughout my education is my mother. She wasn't abl…" at bounding box center [543, 239] width 267 height 279
drag, startPoint x: 623, startPoint y: 144, endPoint x: 661, endPoint y: 146, distance: 38.4
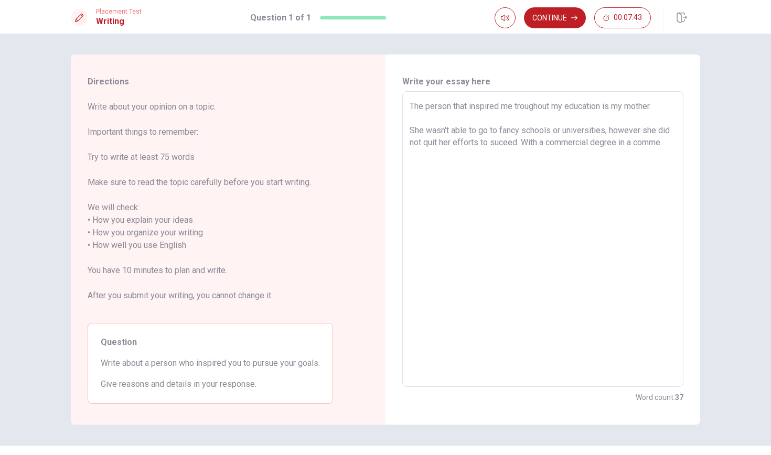
click at [661, 146] on textarea "The person that inspired me troughout my education is my mother. She wasn't abl…" at bounding box center [543, 239] width 267 height 279
click at [522, 144] on textarea "The person that inspired me troughout my education is my mother. She wasn't abl…" at bounding box center [543, 239] width 267 height 279
click at [528, 171] on textarea "The person that inspired me troughout my education is my mother. She wasn't abl…" at bounding box center [543, 239] width 267 height 279
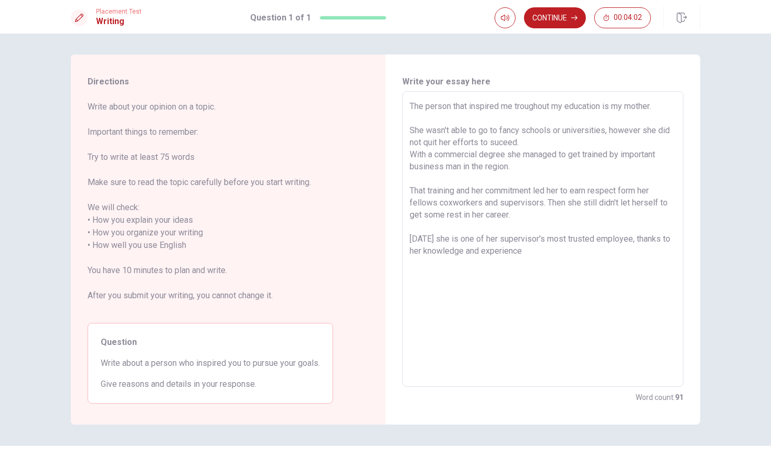
click at [501, 254] on textarea "The person that inspired me troughout my education is my mother. She wasn't abl…" at bounding box center [543, 239] width 267 height 279
click at [505, 157] on textarea "The person that inspired me troughout my education is my mother. She wasn't abl…" at bounding box center [543, 239] width 267 height 279
click at [512, 166] on textarea "The person that inspired me troughout my education is my mother. She wasn't abl…" at bounding box center [543, 239] width 267 height 279
click at [492, 284] on textarea "The person that inspired me troughout my education is my mother. She wasn't abl…" at bounding box center [543, 239] width 267 height 279
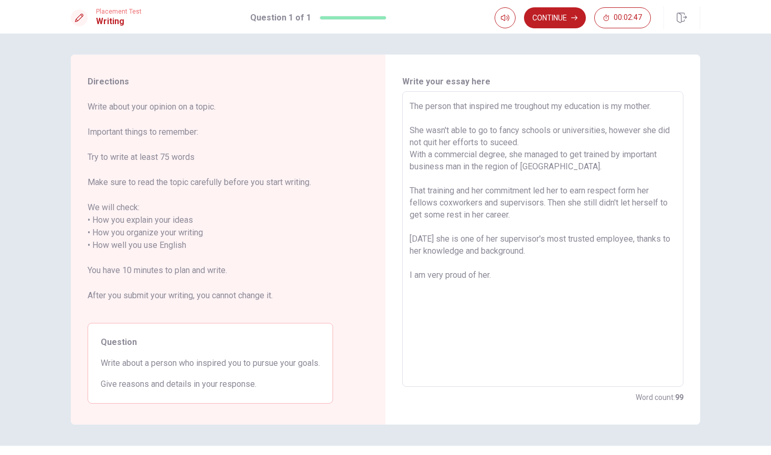
click at [445, 167] on textarea "The person that inspired me troughout my education is my mother. She wasn't abl…" at bounding box center [543, 239] width 267 height 279
click at [515, 284] on textarea "The person that inspired me troughout my education is my mother. She wasn't abl…" at bounding box center [543, 239] width 267 height 279
click at [537, 195] on textarea "The person that inspired me troughout my education is my mother. She wasn't abl…" at bounding box center [543, 239] width 267 height 279
click at [452, 204] on textarea "The person that inspired me troughout my education is my mother. She wasn't abl…" at bounding box center [543, 239] width 267 height 279
click at [515, 277] on textarea "The person that inspired me troughout my education is my mother. She wasn't abl…" at bounding box center [543, 239] width 267 height 279
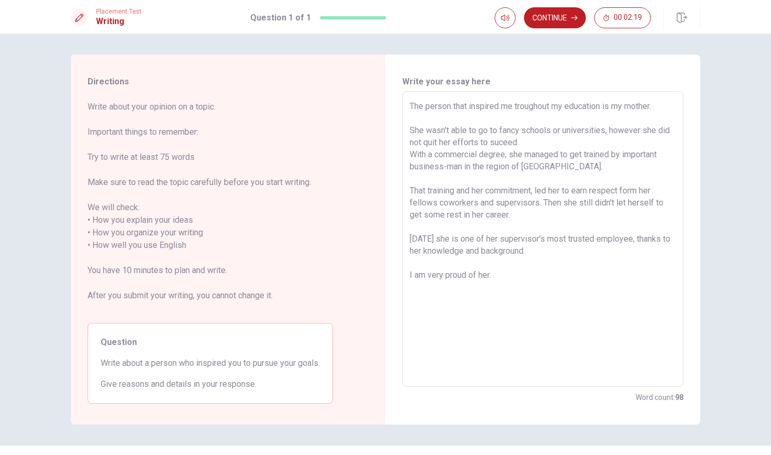
click at [634, 194] on textarea "The person that inspired me troughout my education is my mother. She wasn't abl…" at bounding box center [543, 239] width 267 height 279
click at [548, 283] on textarea "The person that inspired me troughout my education is my mother. She wasn't abl…" at bounding box center [543, 239] width 267 height 279
click at [553, 203] on textarea "The person that inspired me troughout my education is my mother. She wasn't abl…" at bounding box center [543, 239] width 267 height 279
click at [545, 203] on textarea "The person that inspired me troughout my education is my mother. She wasn't abl…" at bounding box center [543, 239] width 267 height 279
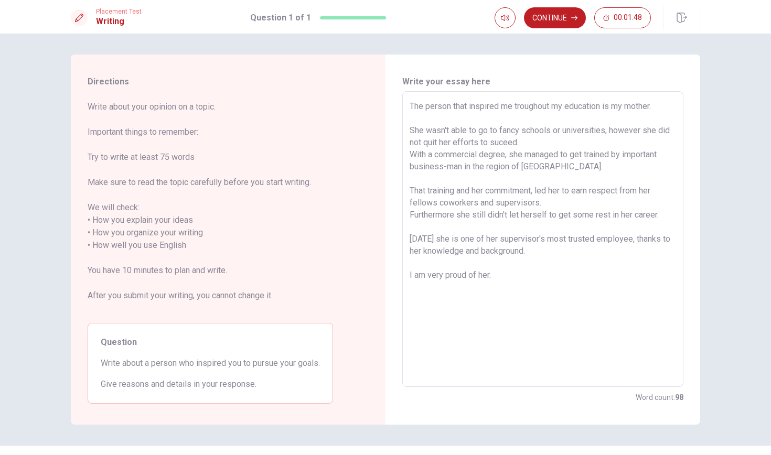
click at [526, 274] on textarea "The person that inspired me troughout my education is my mother. She wasn't abl…" at bounding box center [543, 239] width 267 height 279
drag, startPoint x: 526, startPoint y: 251, endPoint x: 465, endPoint y: 254, distance: 61.5
click at [465, 253] on textarea "The person that inspired me troughout my education is my mother. She wasn't abl…" at bounding box center [543, 239] width 267 height 279
click at [505, 278] on textarea "The person that inspired me troughout my education is my mother. She wasn't abl…" at bounding box center [543, 239] width 267 height 279
click at [586, 107] on textarea "The person that inspired me troughout my education is my mother. She wasn't abl…" at bounding box center [543, 239] width 267 height 279
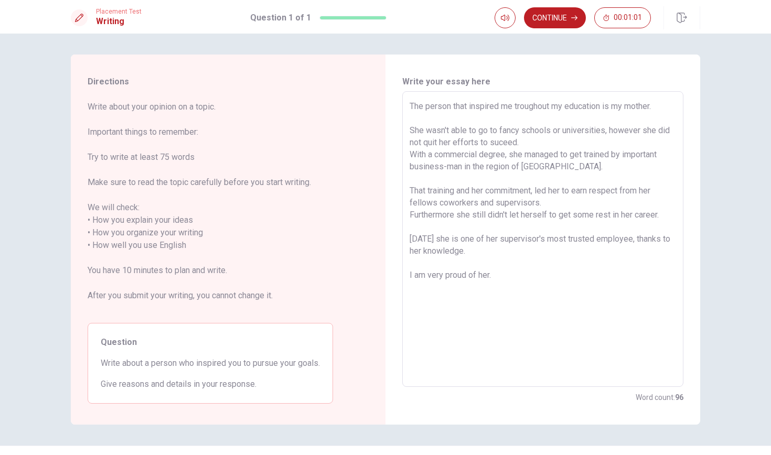
click at [586, 107] on textarea "The person that inspired me troughout my education is my mother. She wasn't abl…" at bounding box center [543, 239] width 267 height 279
click at [568, 108] on textarea "The person that inspired me troughout my goals is my mother. She wasn't able to…" at bounding box center [543, 239] width 267 height 279
click at [555, 105] on textarea "The person that inspired me troughout my goals is my mother. She wasn't able to…" at bounding box center [543, 239] width 267 height 279
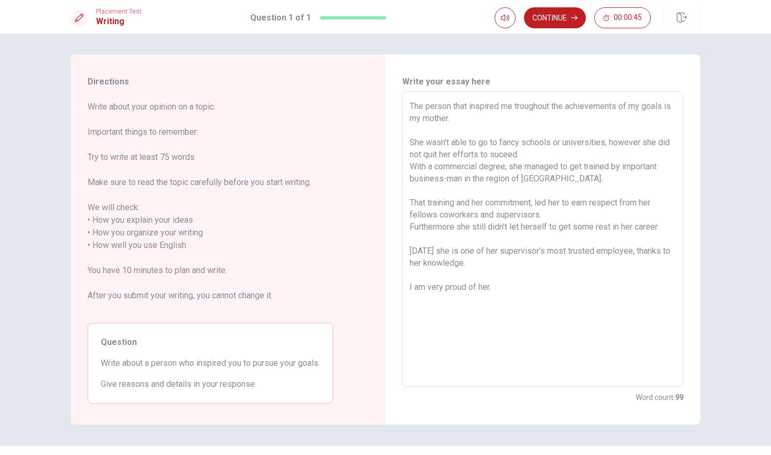
click at [510, 300] on textarea "The person that inspired me troughout the achievements of my goals is my mother…" at bounding box center [543, 239] width 267 height 279
click at [561, 14] on button "Continue" at bounding box center [555, 17] width 62 height 21
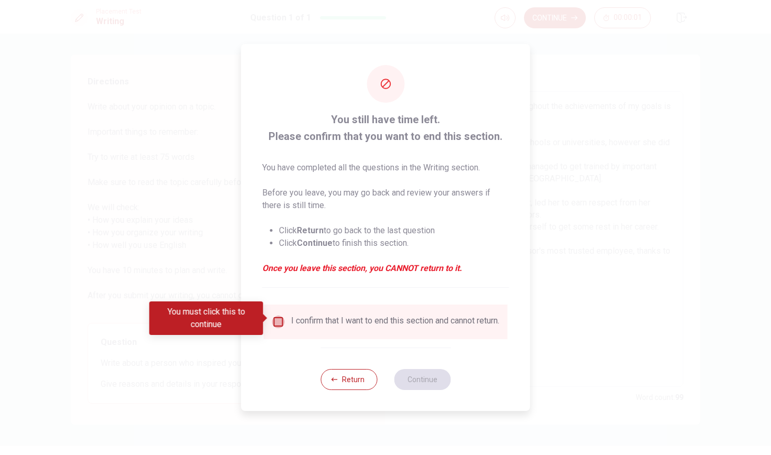
click at [278, 318] on input "You must click this to continue" at bounding box center [278, 322] width 13 height 13
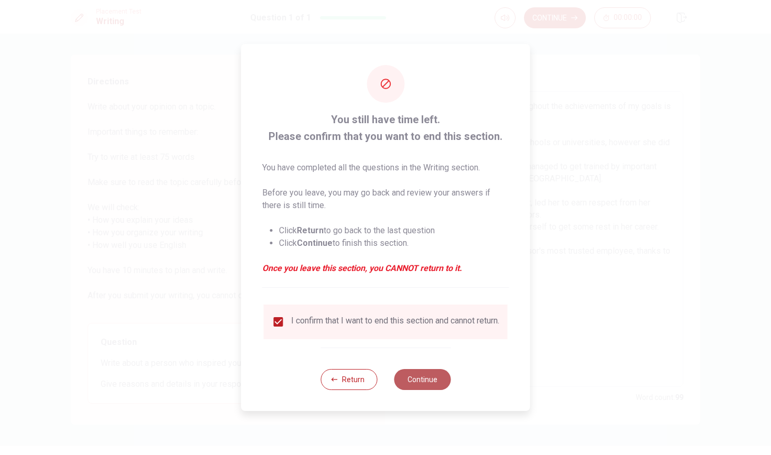
click at [408, 376] on button "Continue" at bounding box center [422, 379] width 57 height 21
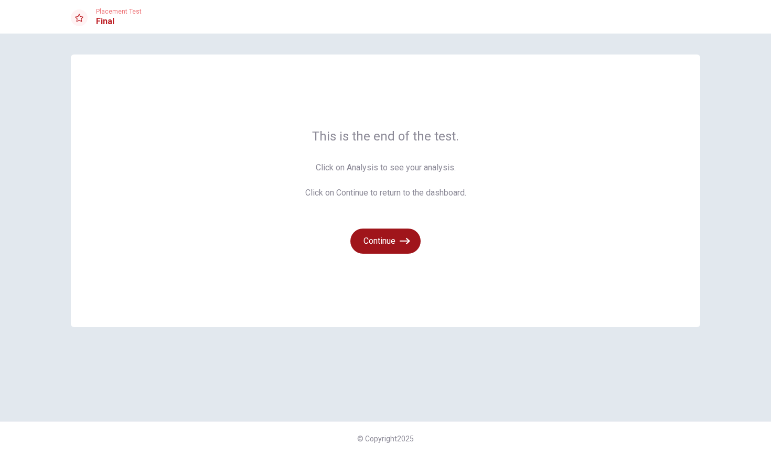
click at [389, 242] on button "Continue" at bounding box center [386, 241] width 70 height 25
